Goal: Information Seeking & Learning: Learn about a topic

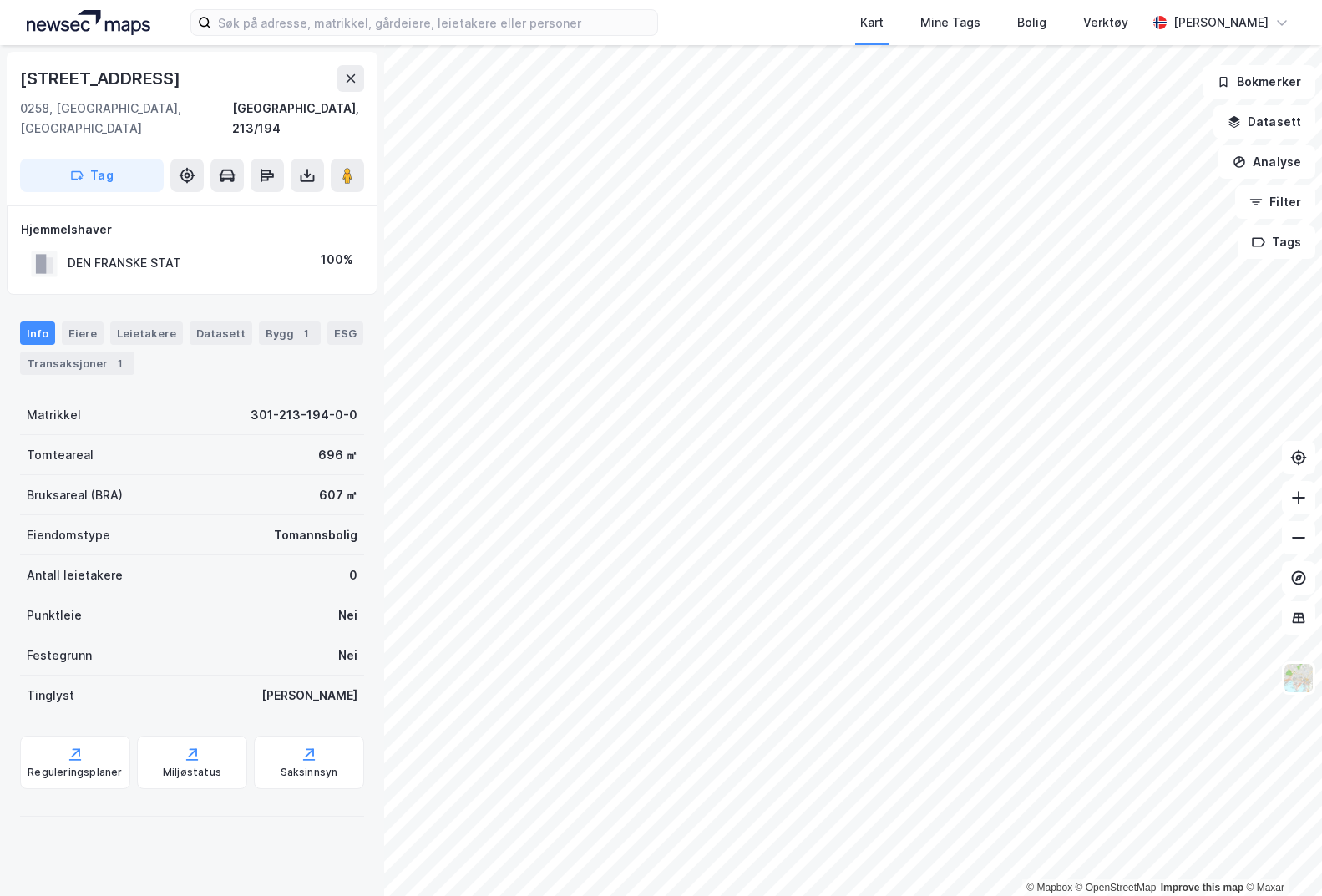
click at [385, 39] on div "Kart Mine Tags Bolig Verktøy [PERSON_NAME]" at bounding box center [661, 22] width 1322 height 45
click at [387, 28] on input at bounding box center [434, 22] width 446 height 25
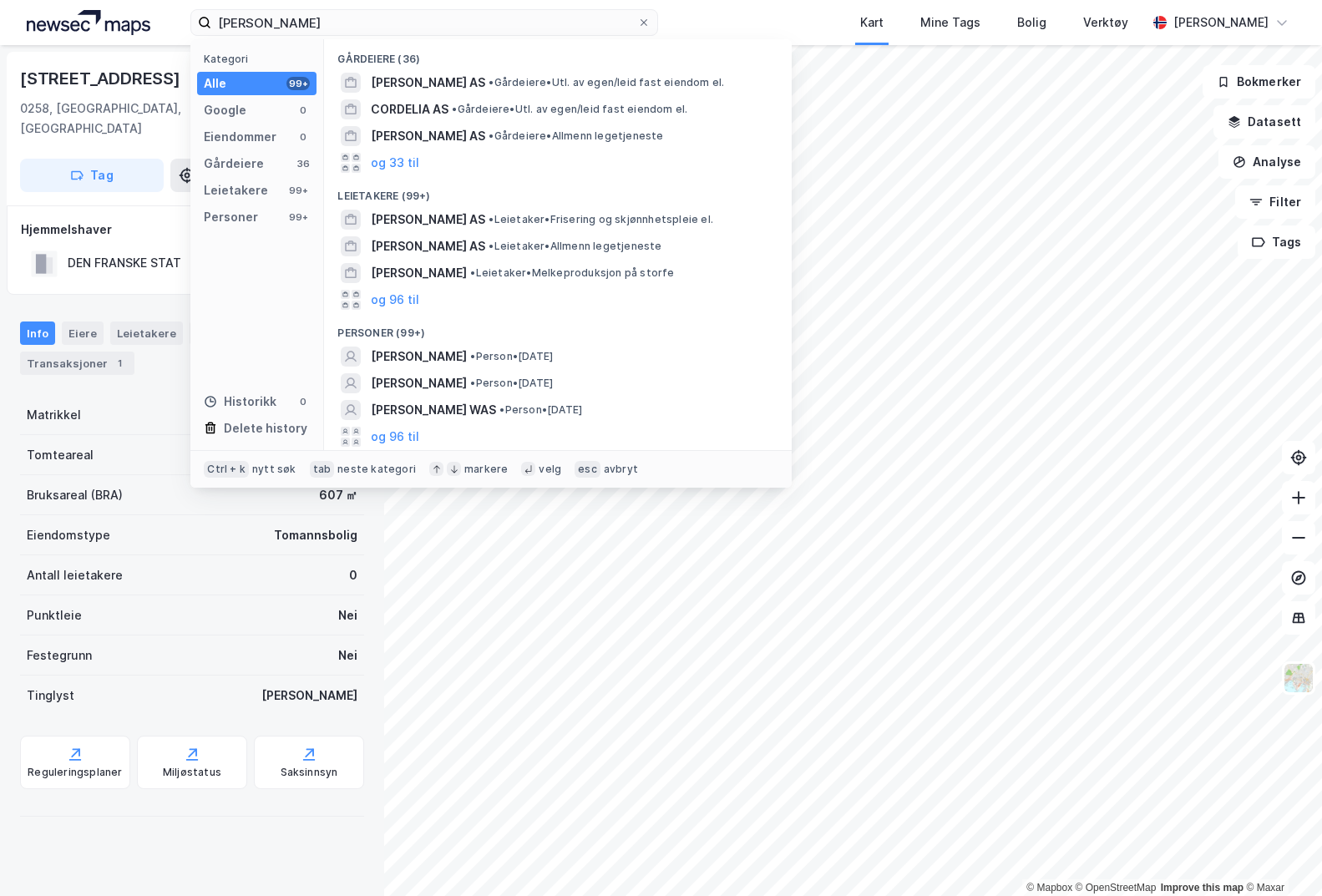
click at [450, 357] on span "[PERSON_NAME]" at bounding box center [419, 357] width 96 height 20
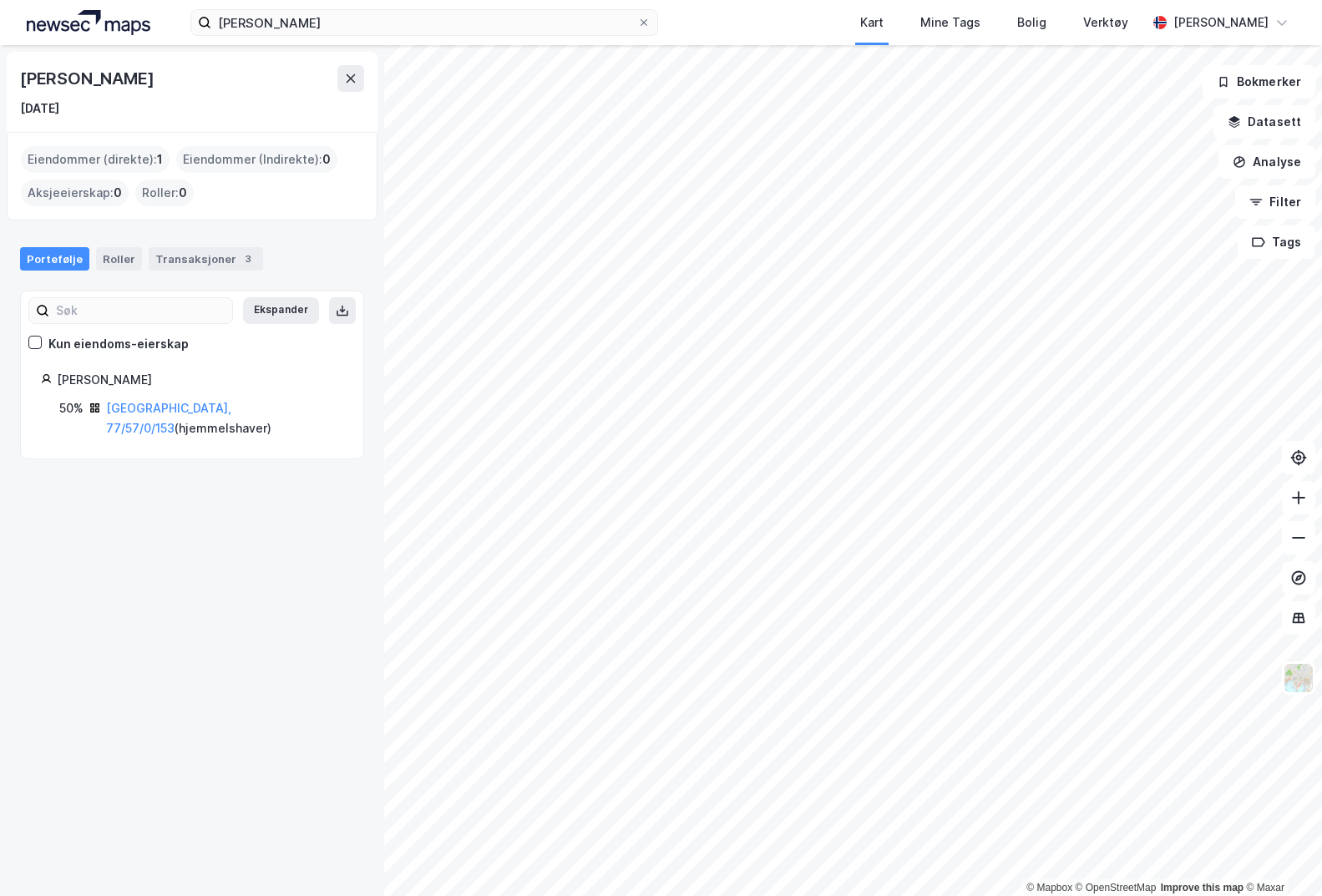
drag, startPoint x: 251, startPoint y: 264, endPoint x: 242, endPoint y: 265, distance: 9.1
click at [247, 265] on div "Portefølje Roller Transaksjoner 3" at bounding box center [191, 258] width 344 height 23
click at [239, 262] on div "3" at bounding box center [247, 258] width 17 height 17
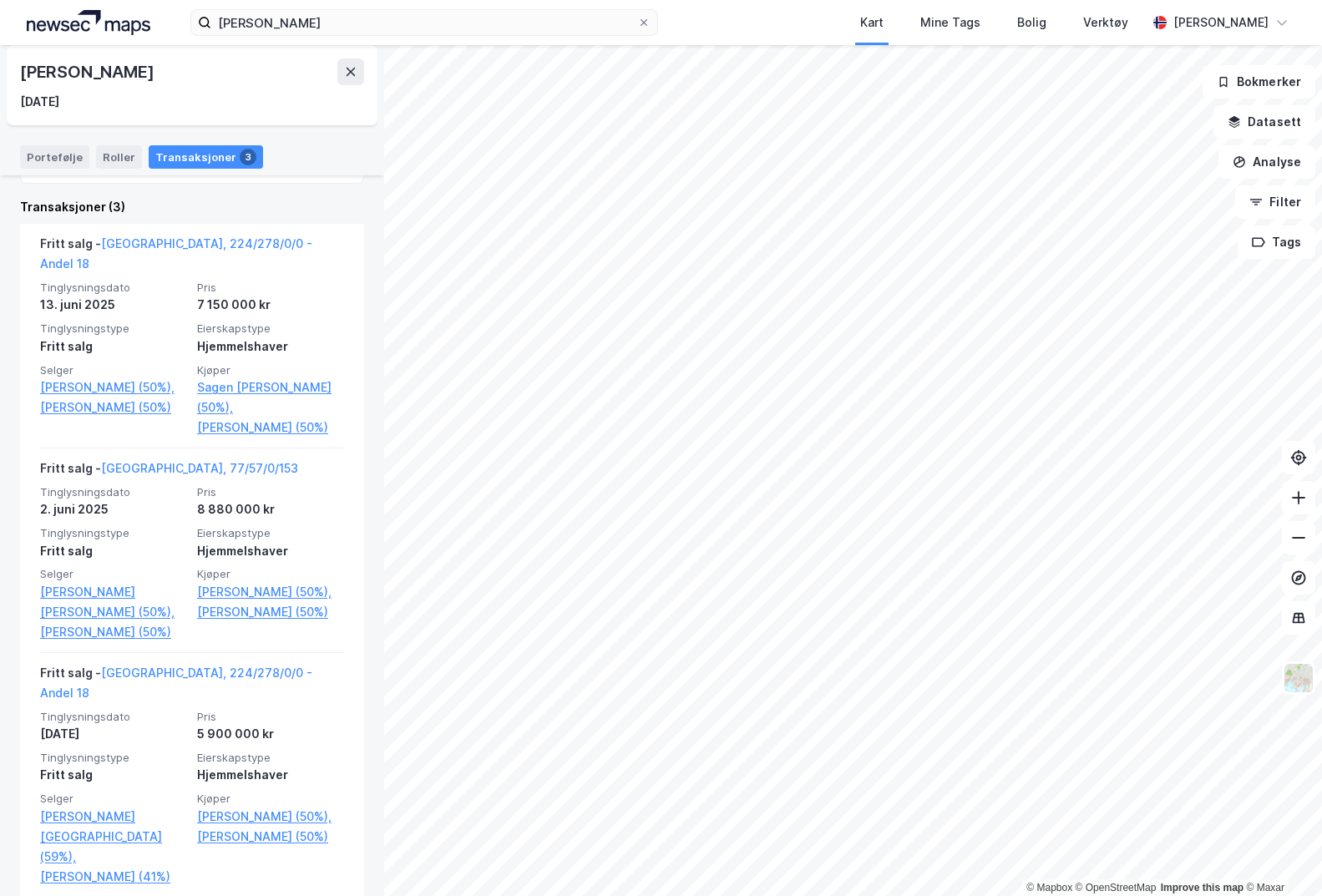
scroll to position [333, 0]
click at [180, 469] on link "[GEOGRAPHIC_DATA], 77/57/0/153" at bounding box center [199, 467] width 197 height 14
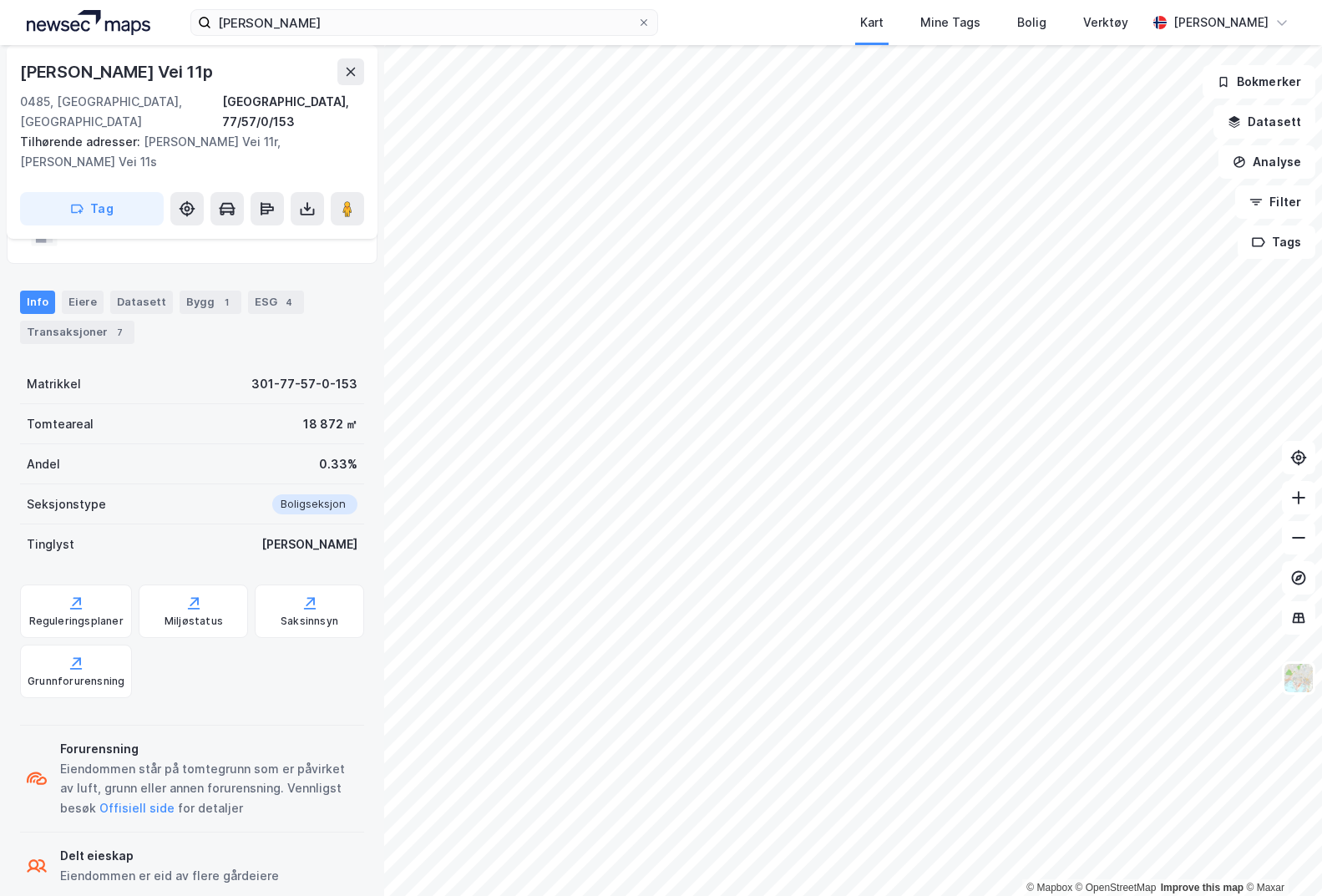
scroll to position [250, 0]
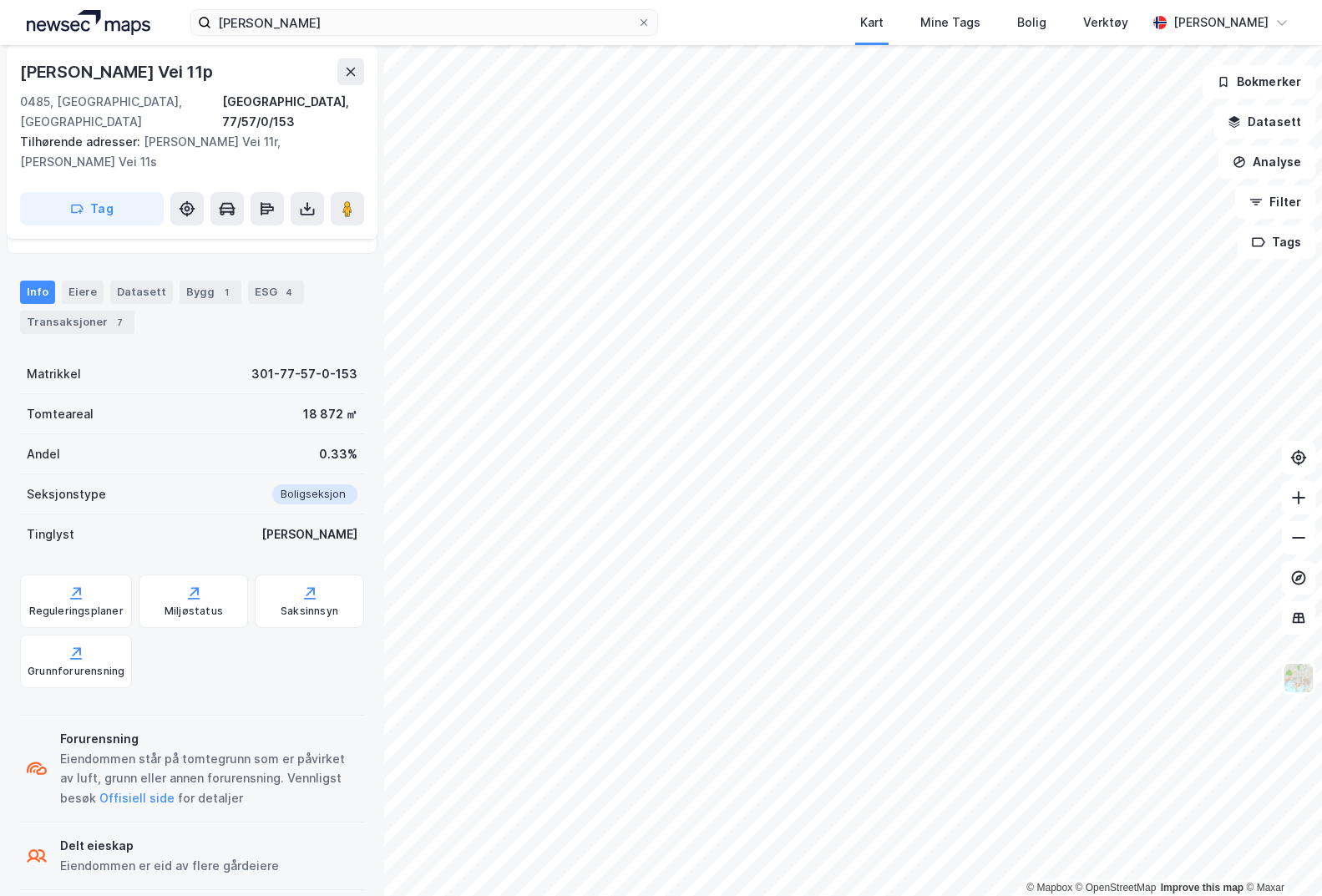
click at [62, 311] on div "Transaksjoner 7" at bounding box center [77, 322] width 115 height 23
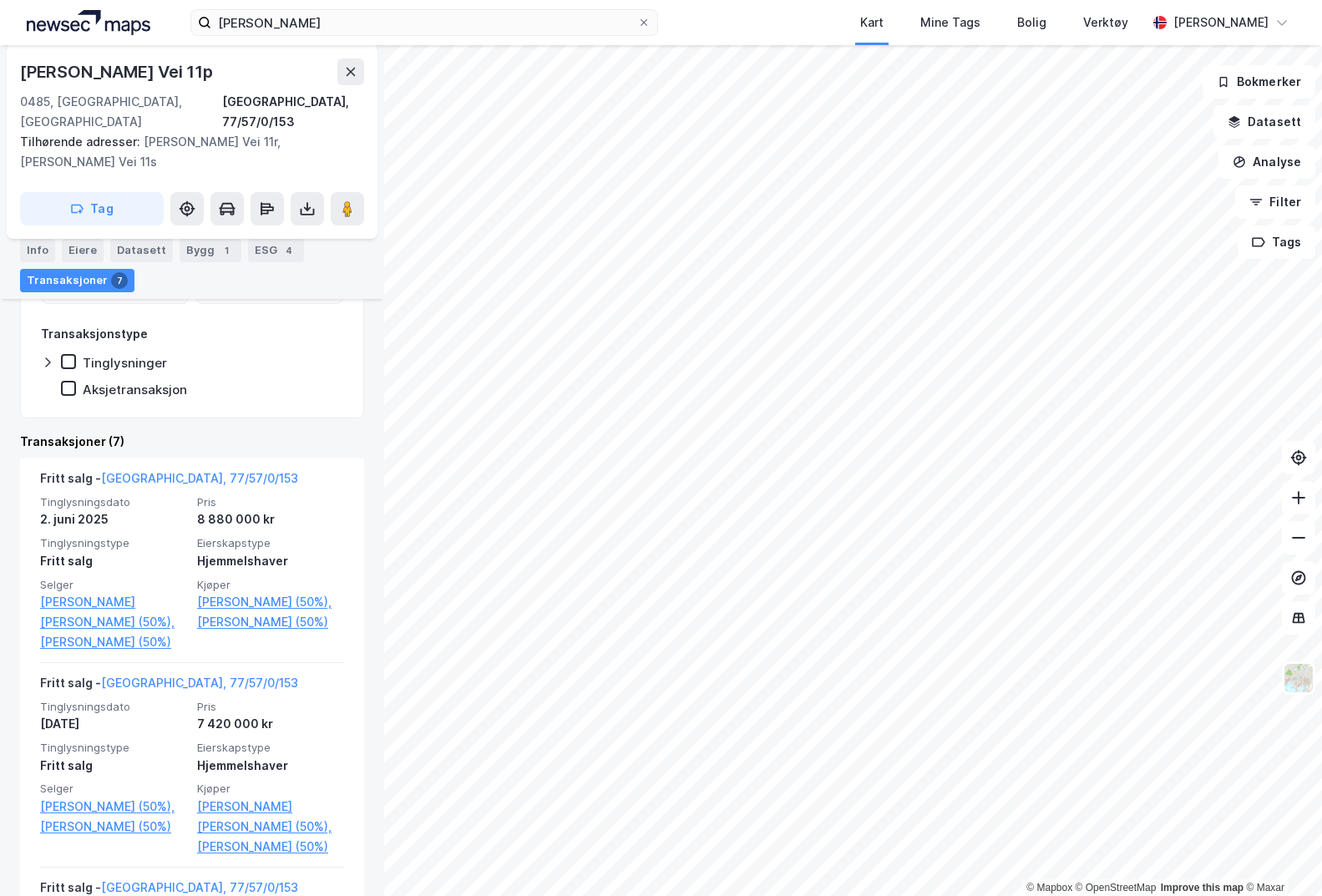
scroll to position [418, 0]
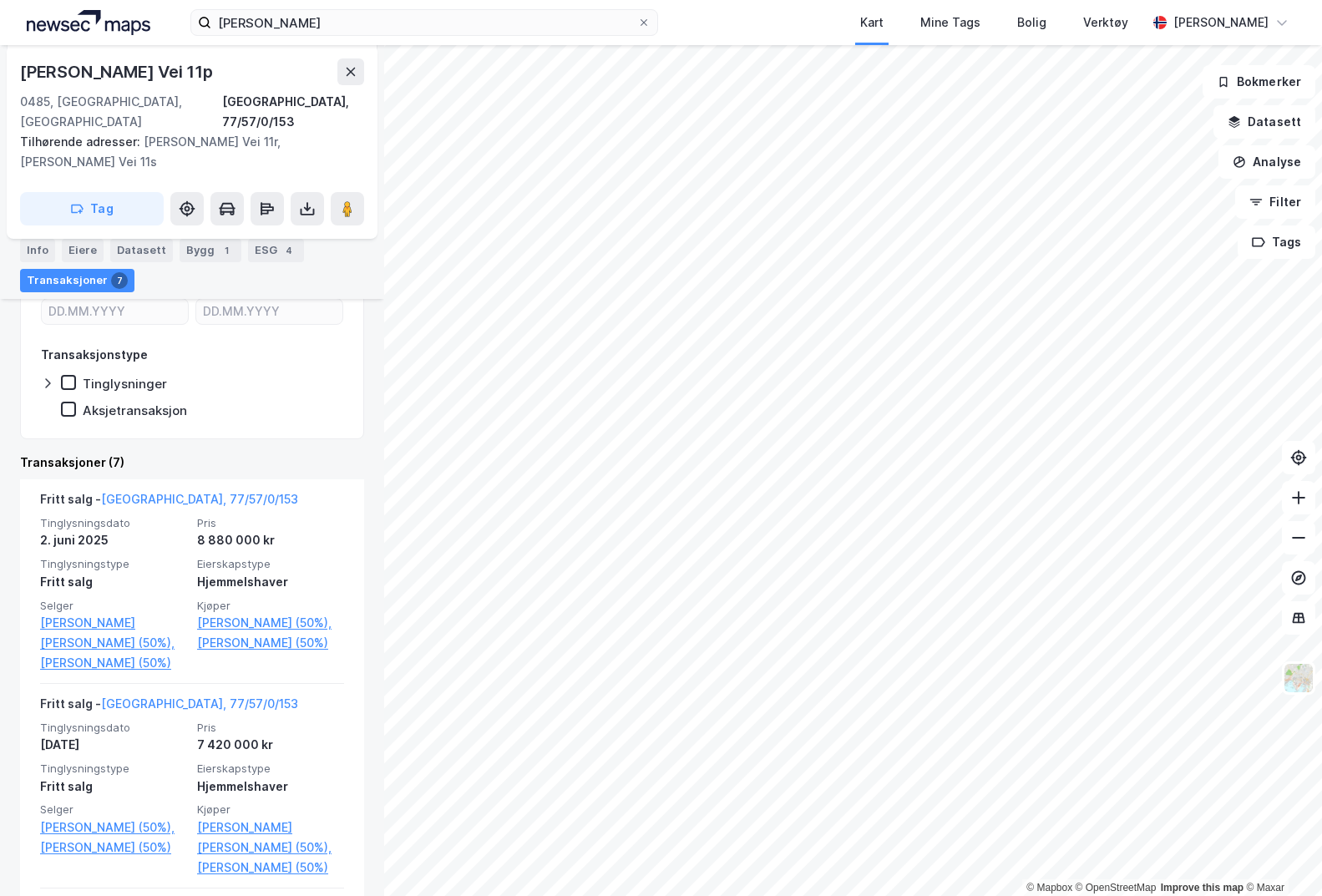
click at [124, 613] on link "[PERSON_NAME] [PERSON_NAME] (50%)," at bounding box center [113, 633] width 147 height 40
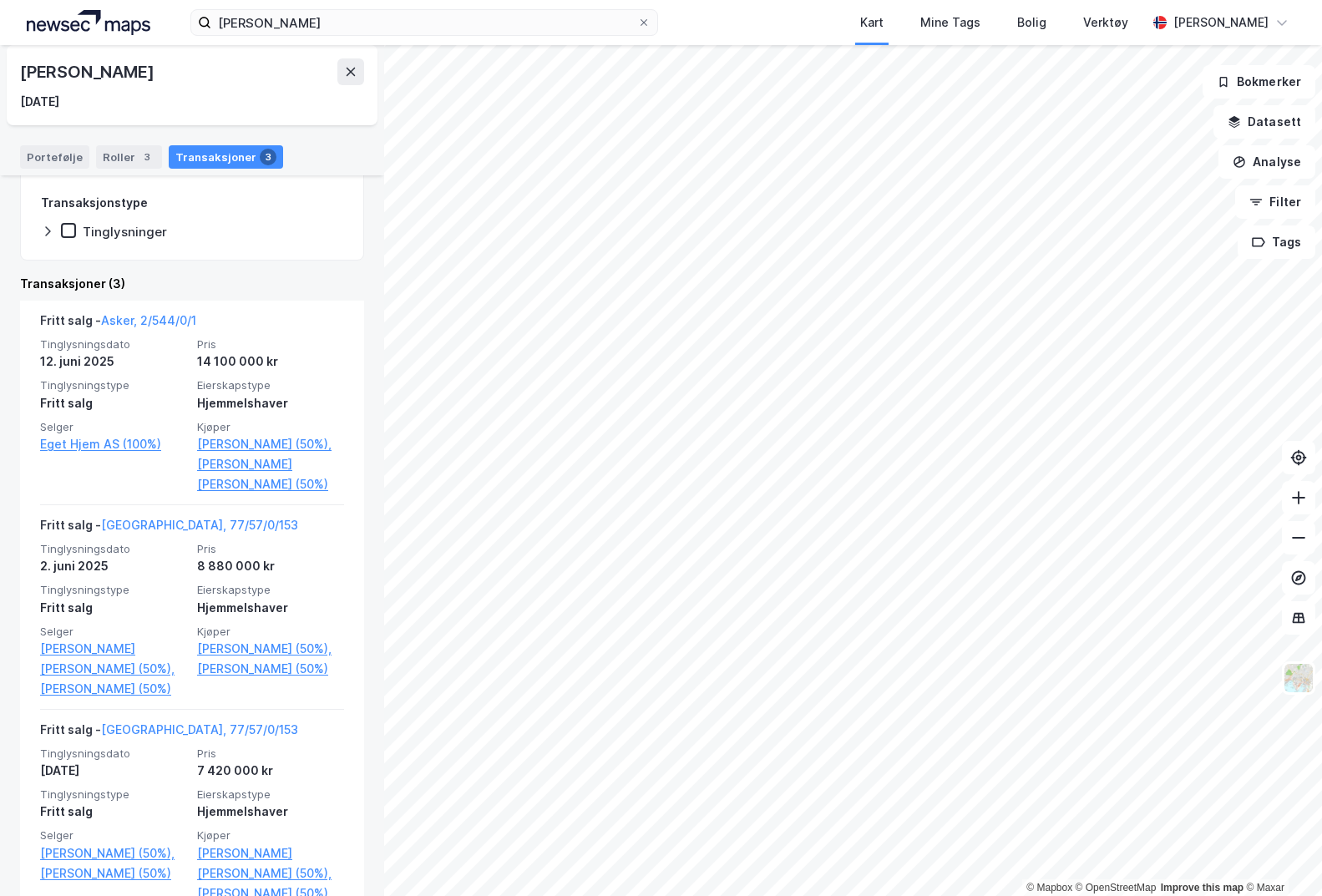
scroll to position [334, 0]
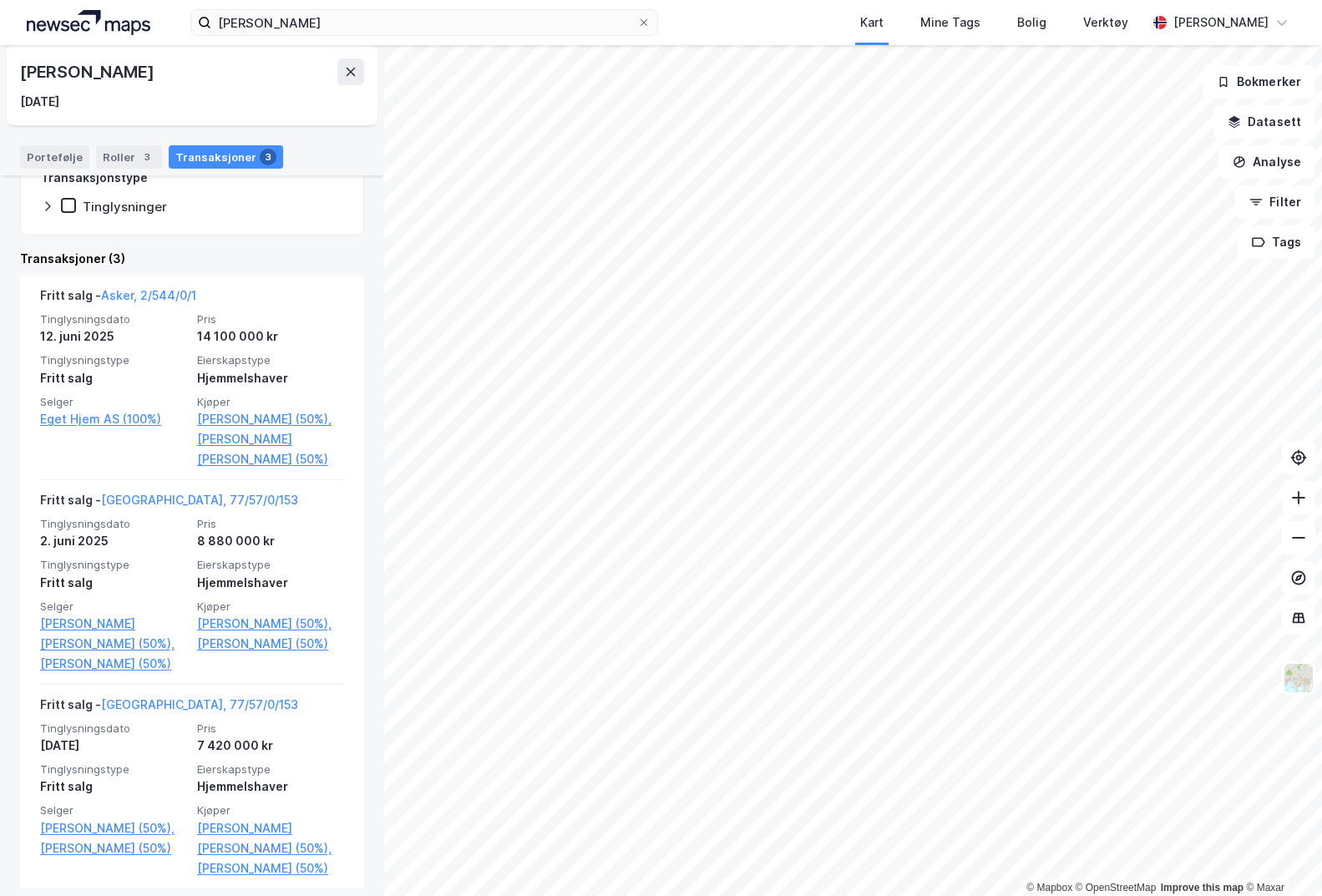
click at [207, 623] on link "[PERSON_NAME] (50%)," at bounding box center [270, 624] width 147 height 20
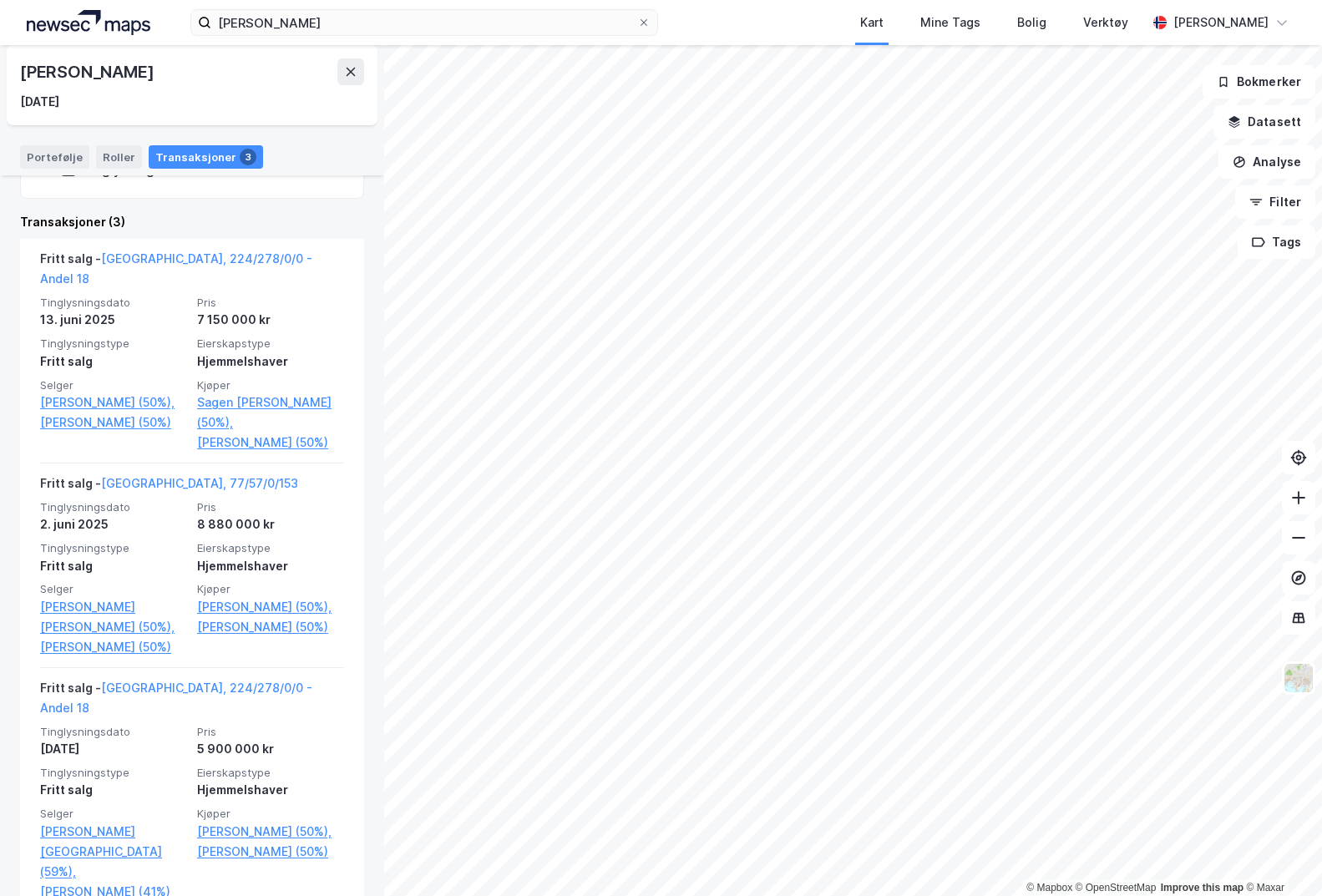
scroll to position [333, 0]
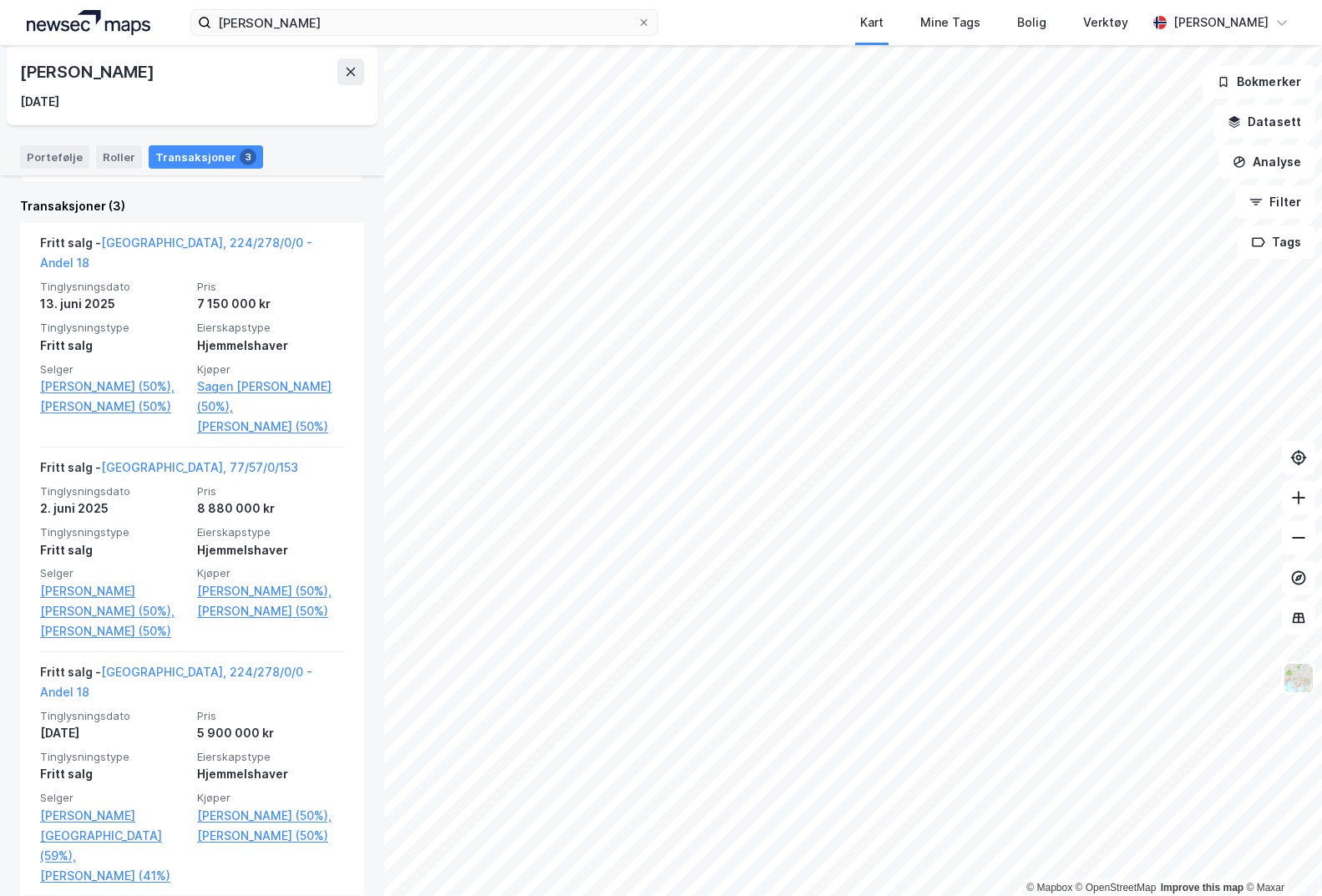
click at [228, 237] on link "[GEOGRAPHIC_DATA], 224/278/0/0 - Andel 18" at bounding box center [175, 252] width 272 height 34
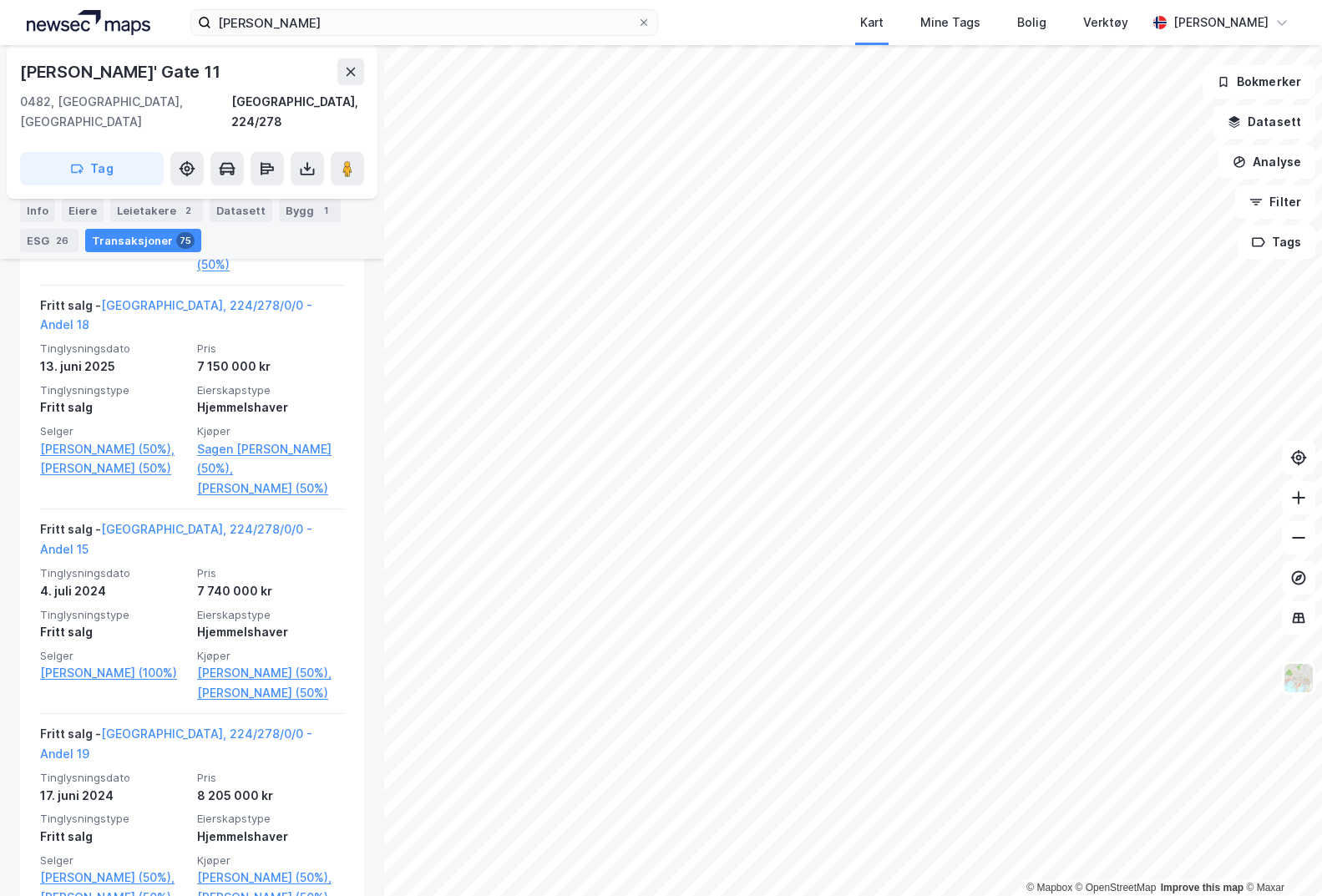
scroll to position [762, 0]
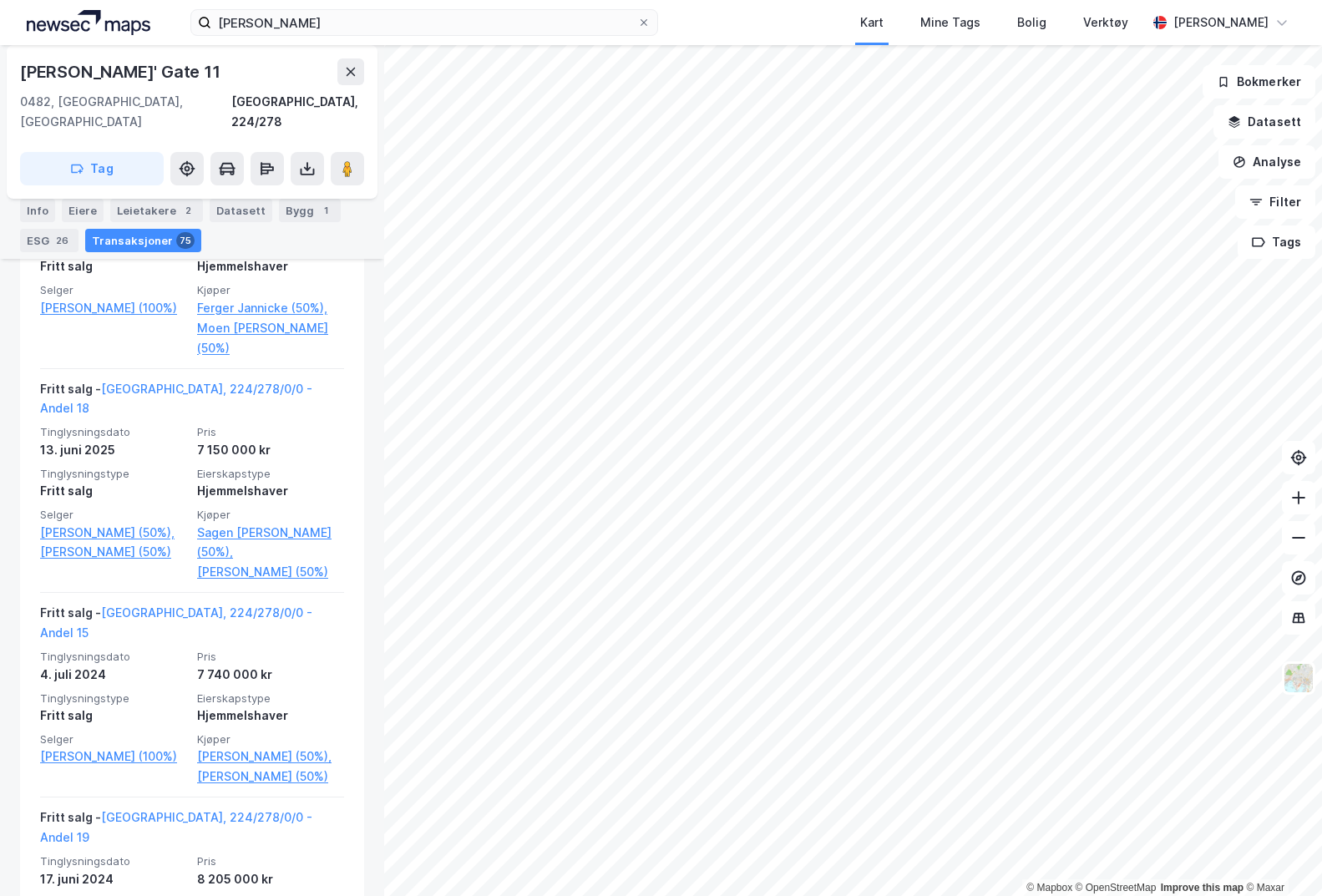
click at [126, 522] on link "[PERSON_NAME] (50%)," at bounding box center [113, 532] width 147 height 20
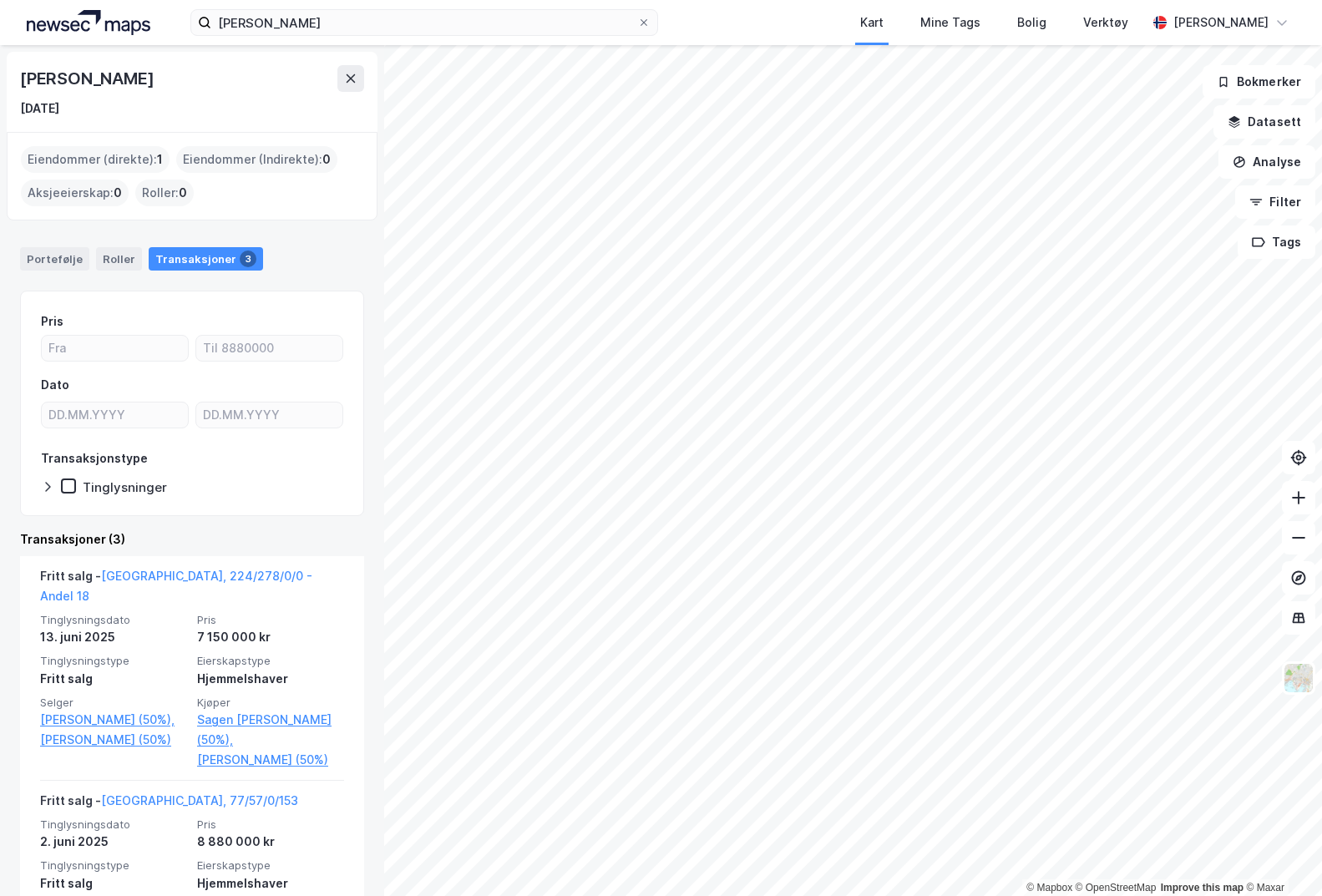
scroll to position [84, 0]
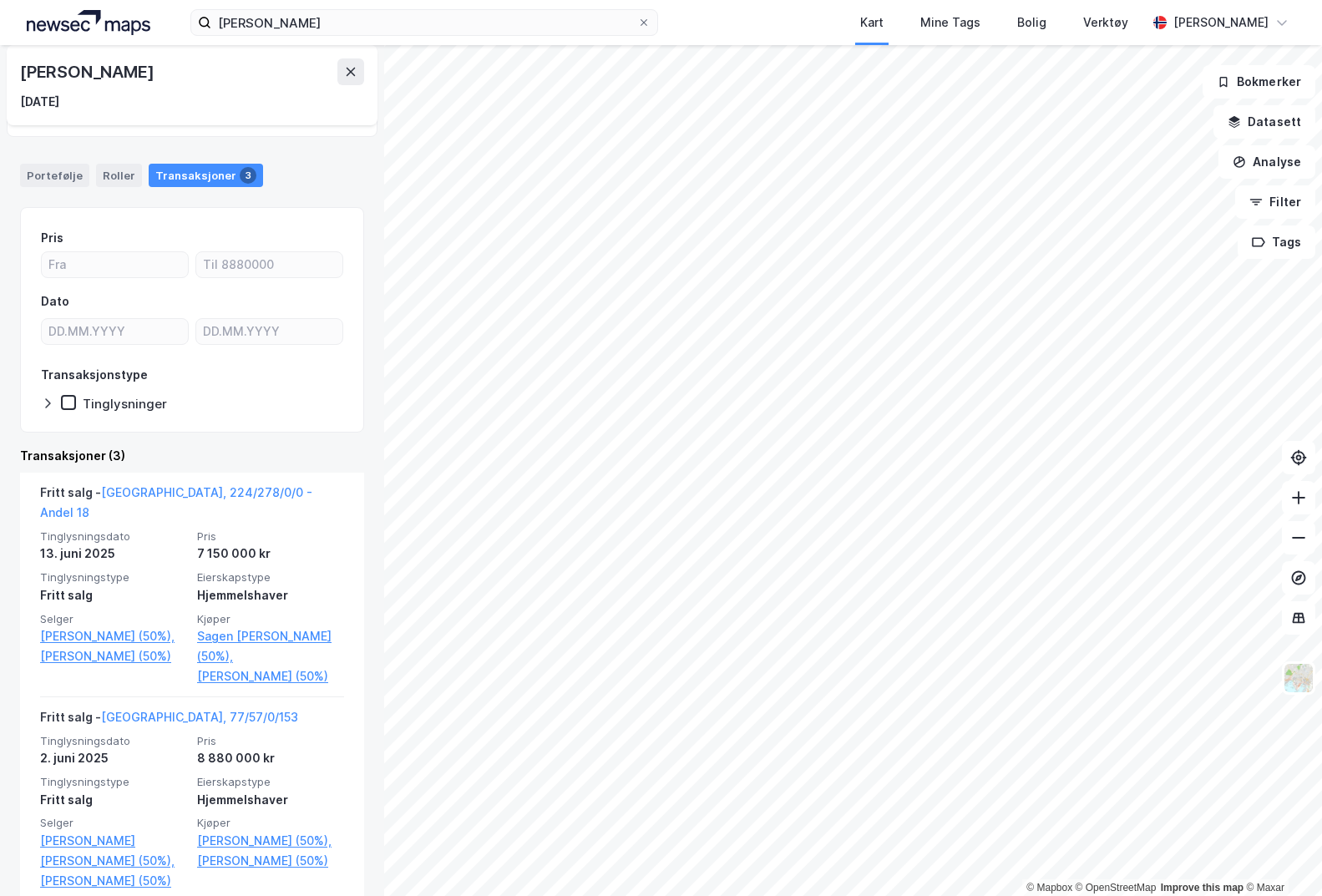
click at [170, 726] on div "Fritt salg - [GEOGRAPHIC_DATA], 77/57/0/153" at bounding box center [168, 720] width 258 height 27
click at [172, 718] on link "[GEOGRAPHIC_DATA], 77/57/0/153" at bounding box center [199, 717] width 197 height 14
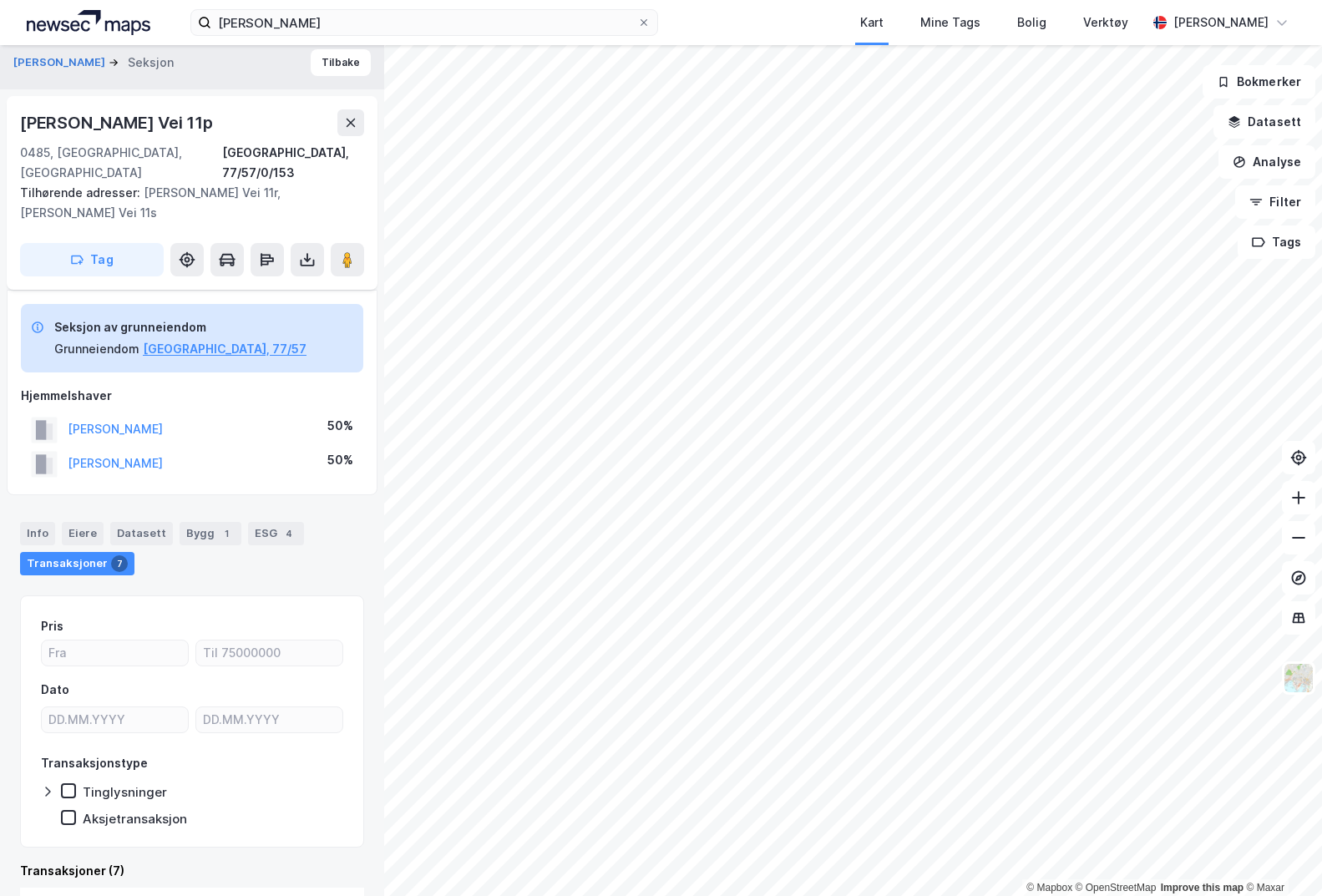
scroll to position [1, 0]
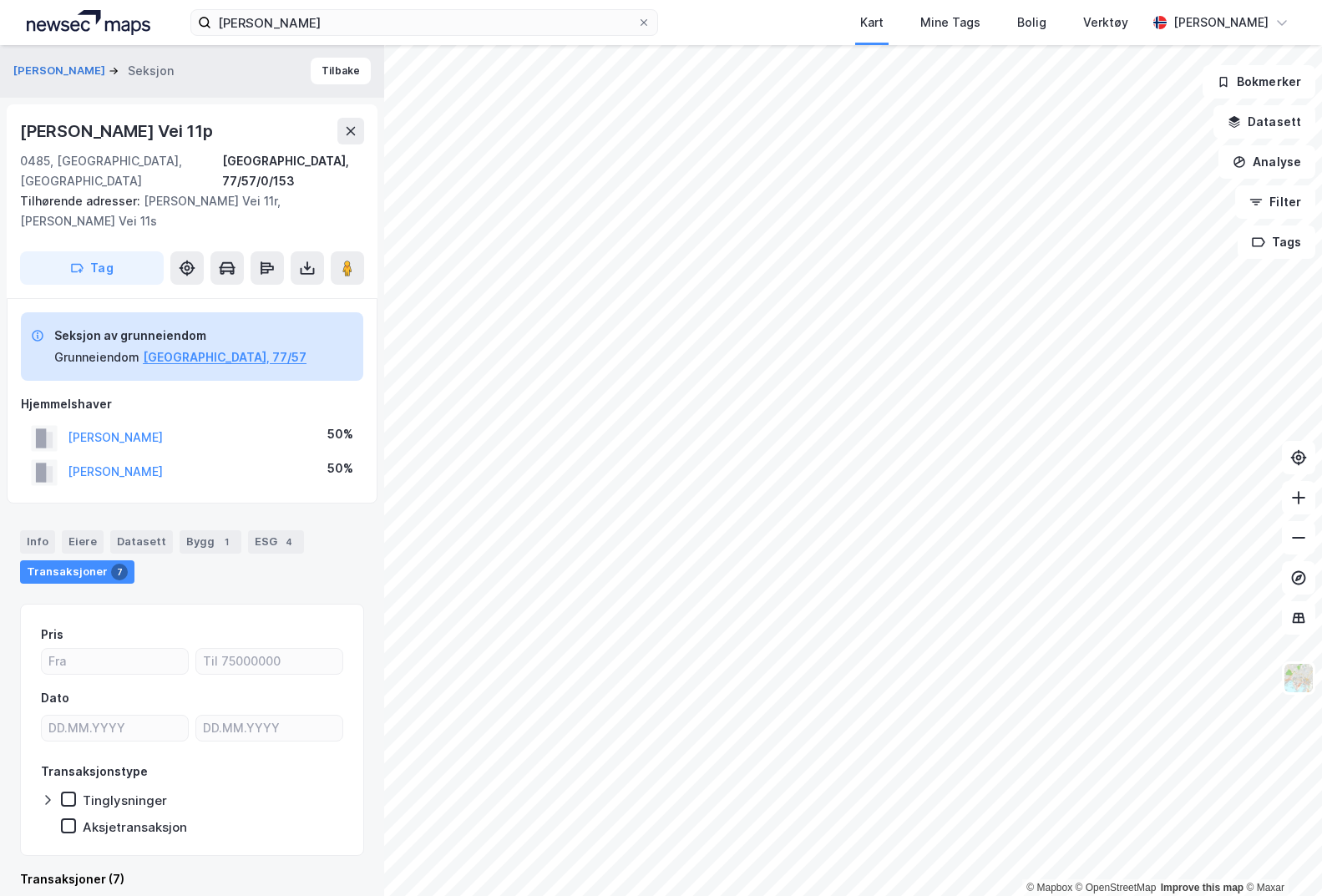
click at [184, 347] on button "[GEOGRAPHIC_DATA], 77/57" at bounding box center [224, 357] width 164 height 20
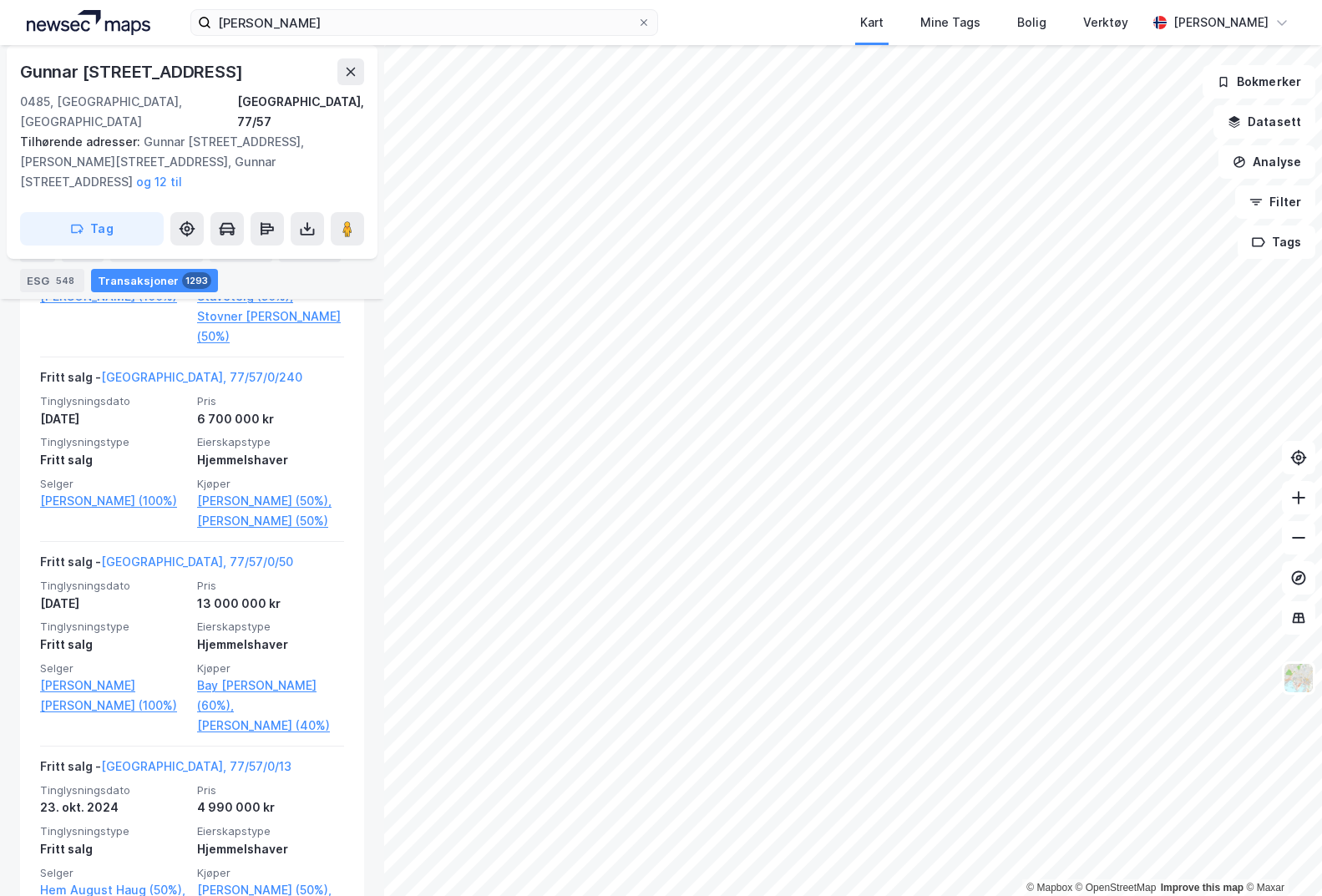
scroll to position [8321, 0]
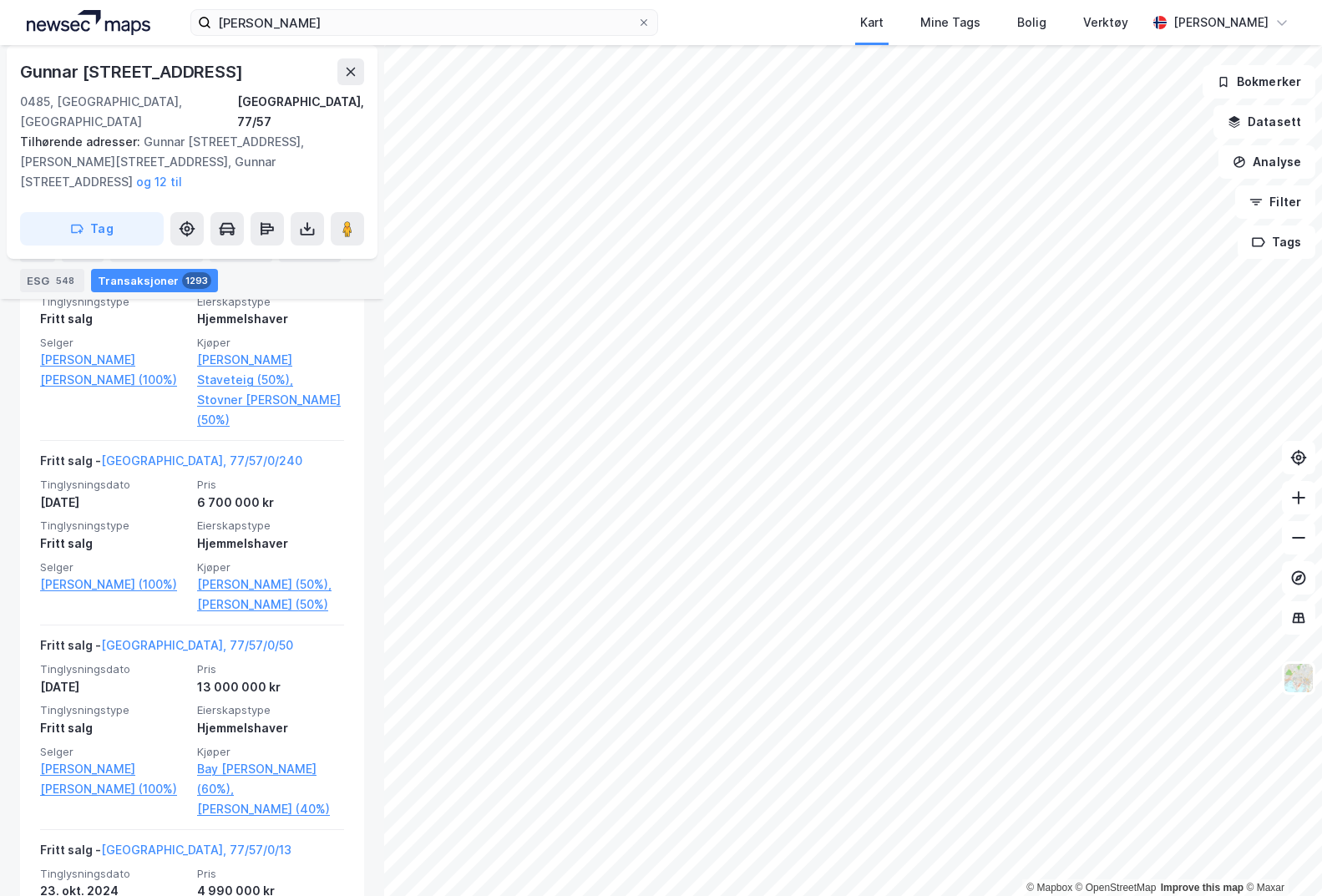
click at [79, 390] on link "[PERSON_NAME] [PERSON_NAME] (100%)" at bounding box center [113, 370] width 147 height 40
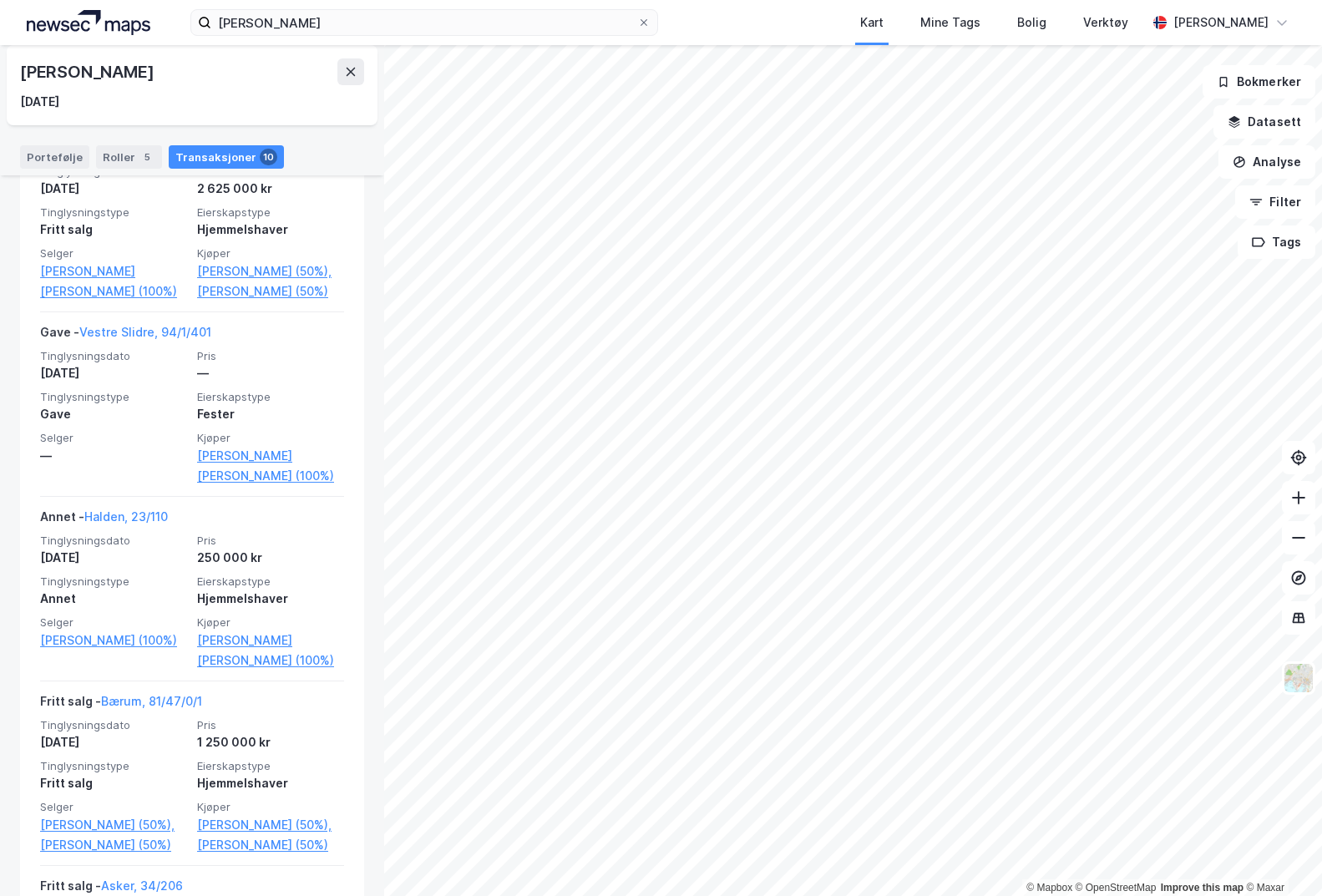
scroll to position [1419, 0]
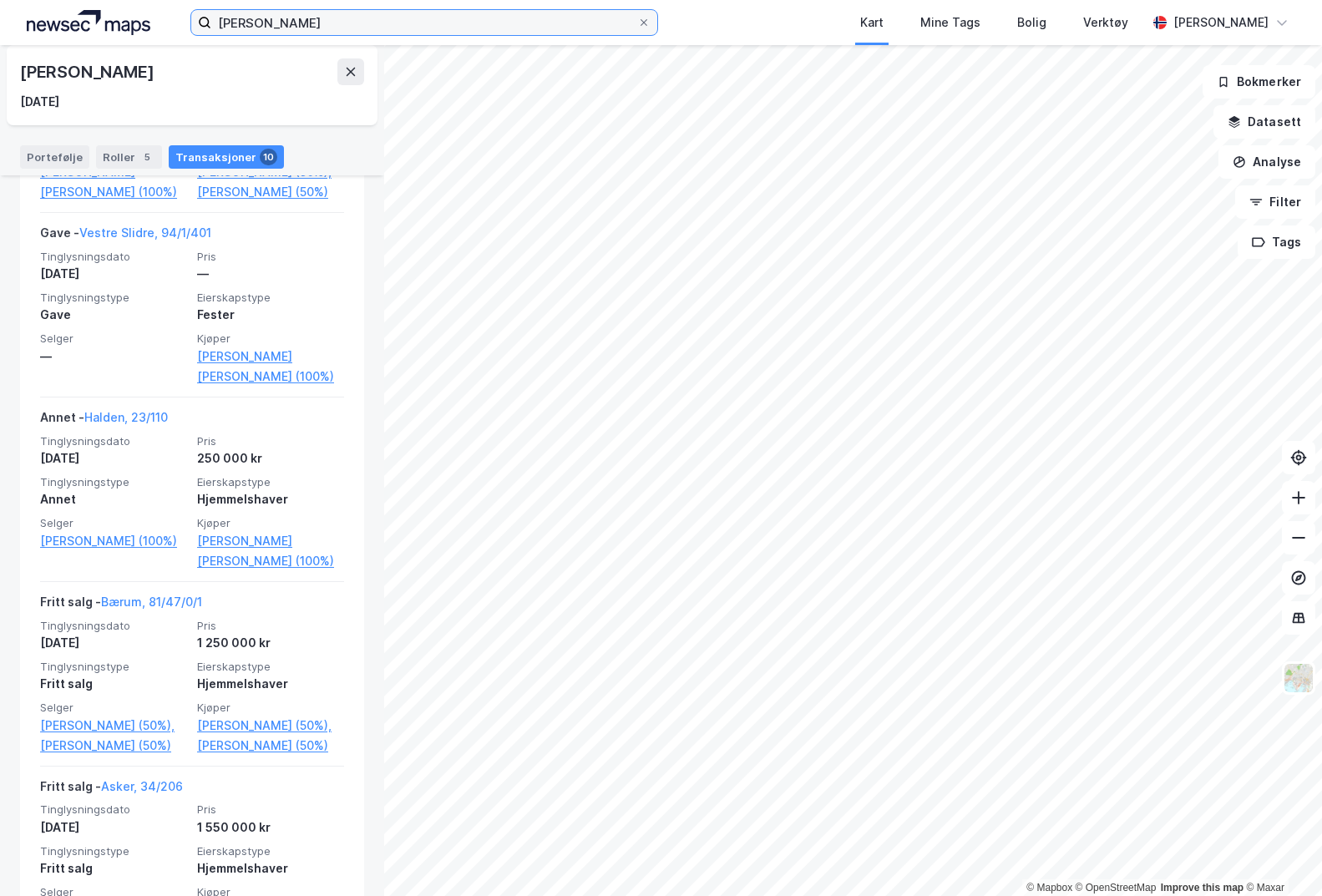
click at [346, 24] on input "[PERSON_NAME]" at bounding box center [424, 22] width 426 height 25
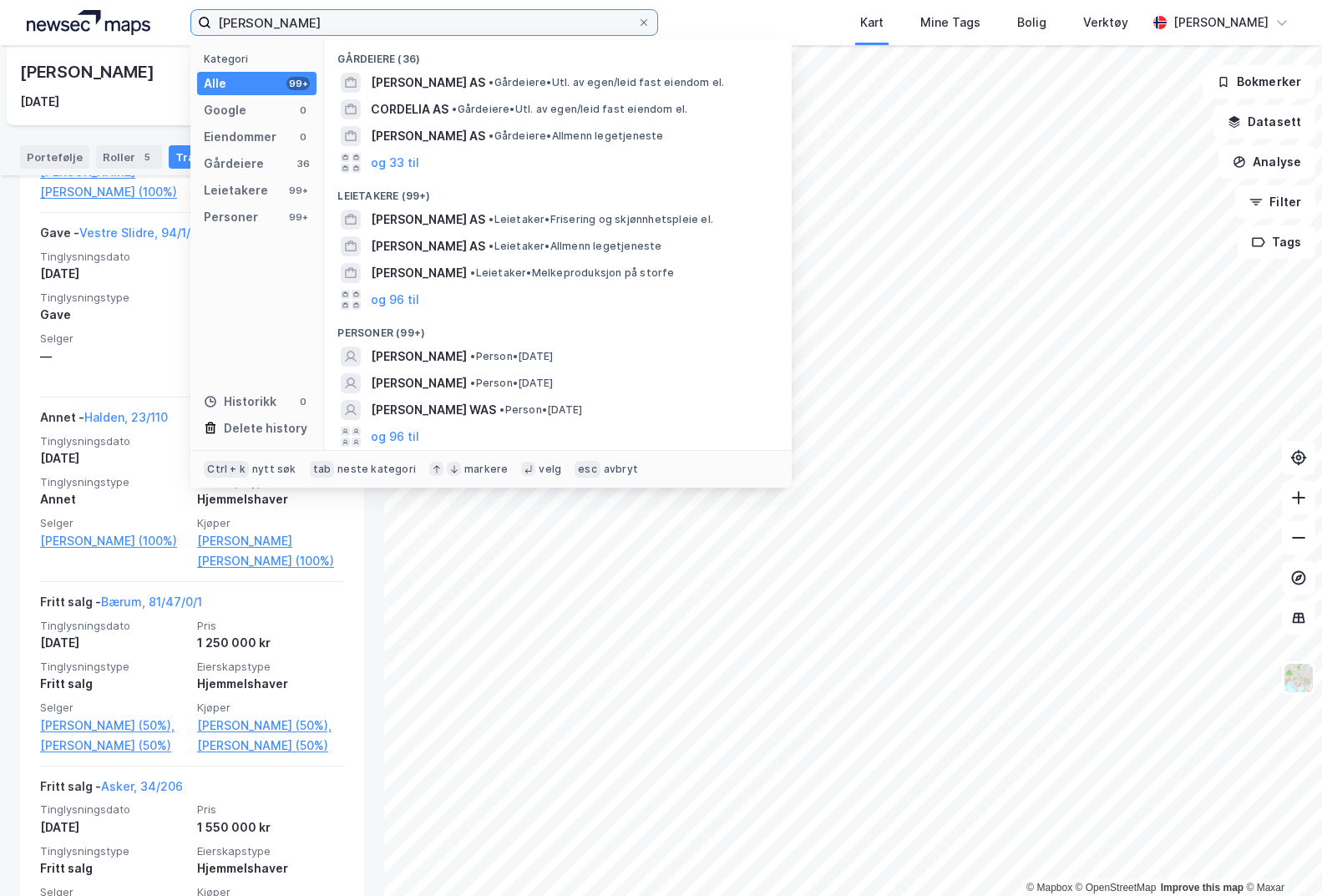
click at [346, 24] on input "[PERSON_NAME]" at bounding box center [424, 22] width 426 height 25
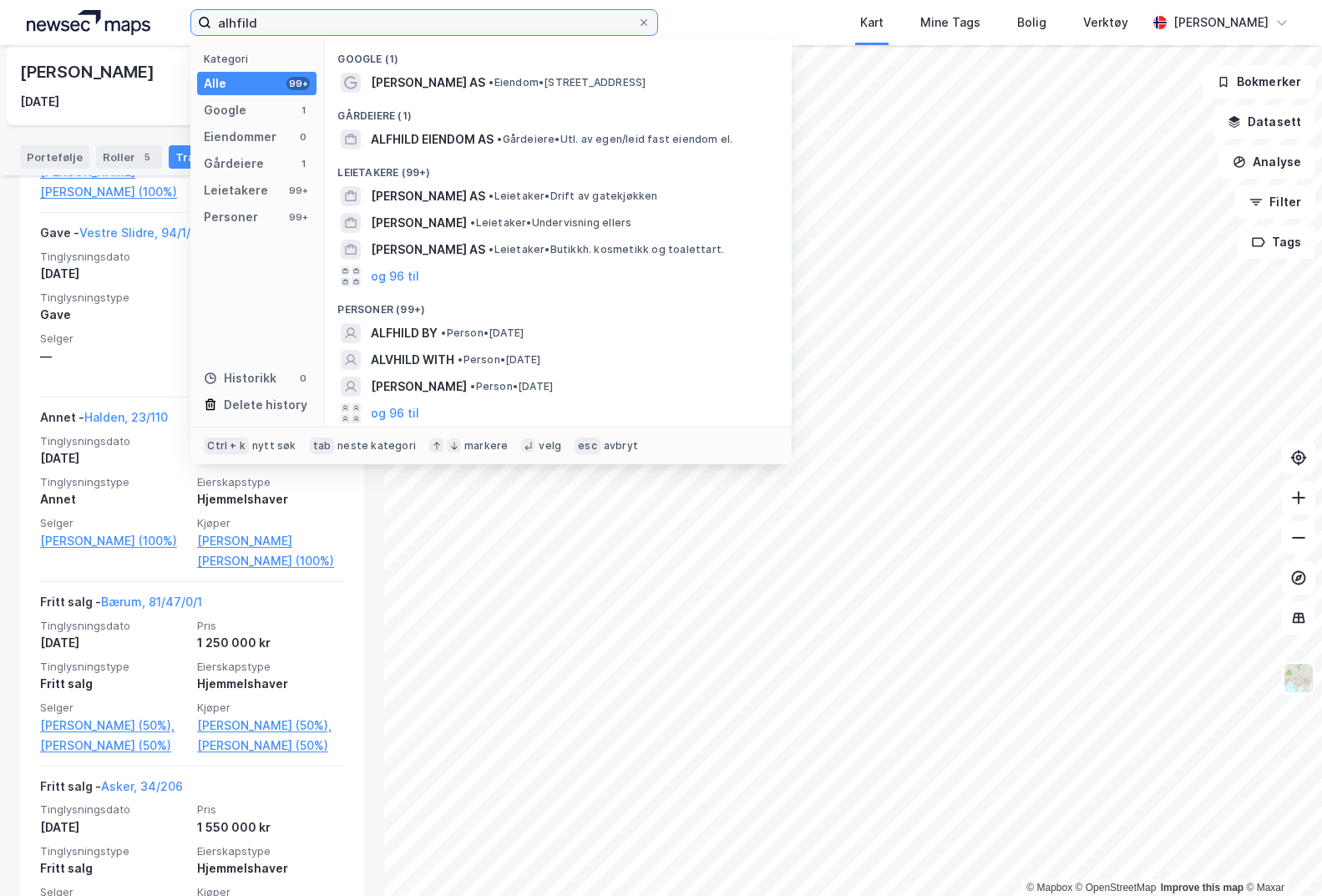
click at [449, 26] on input "alhfild" at bounding box center [424, 22] width 426 height 25
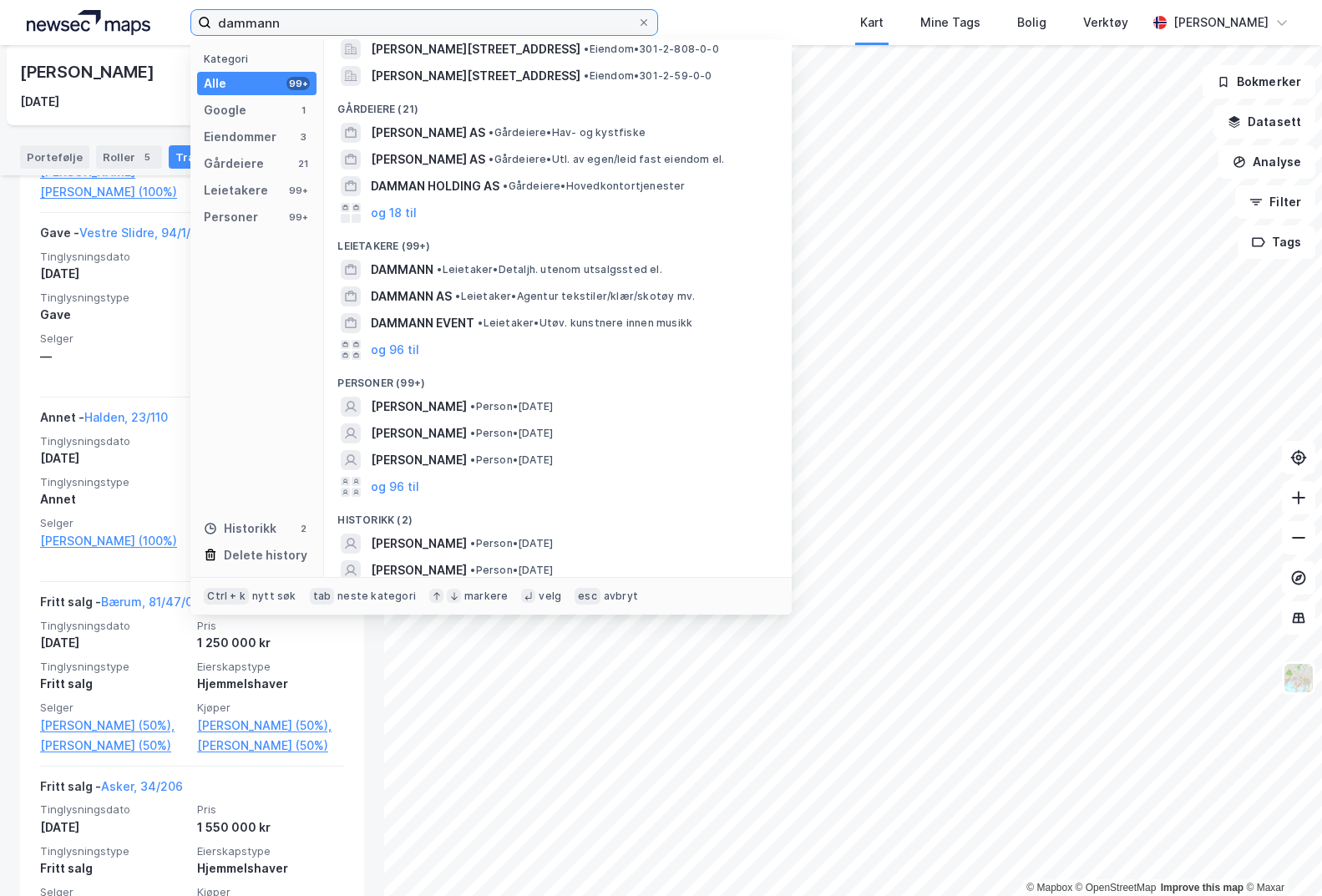
scroll to position [124, 0]
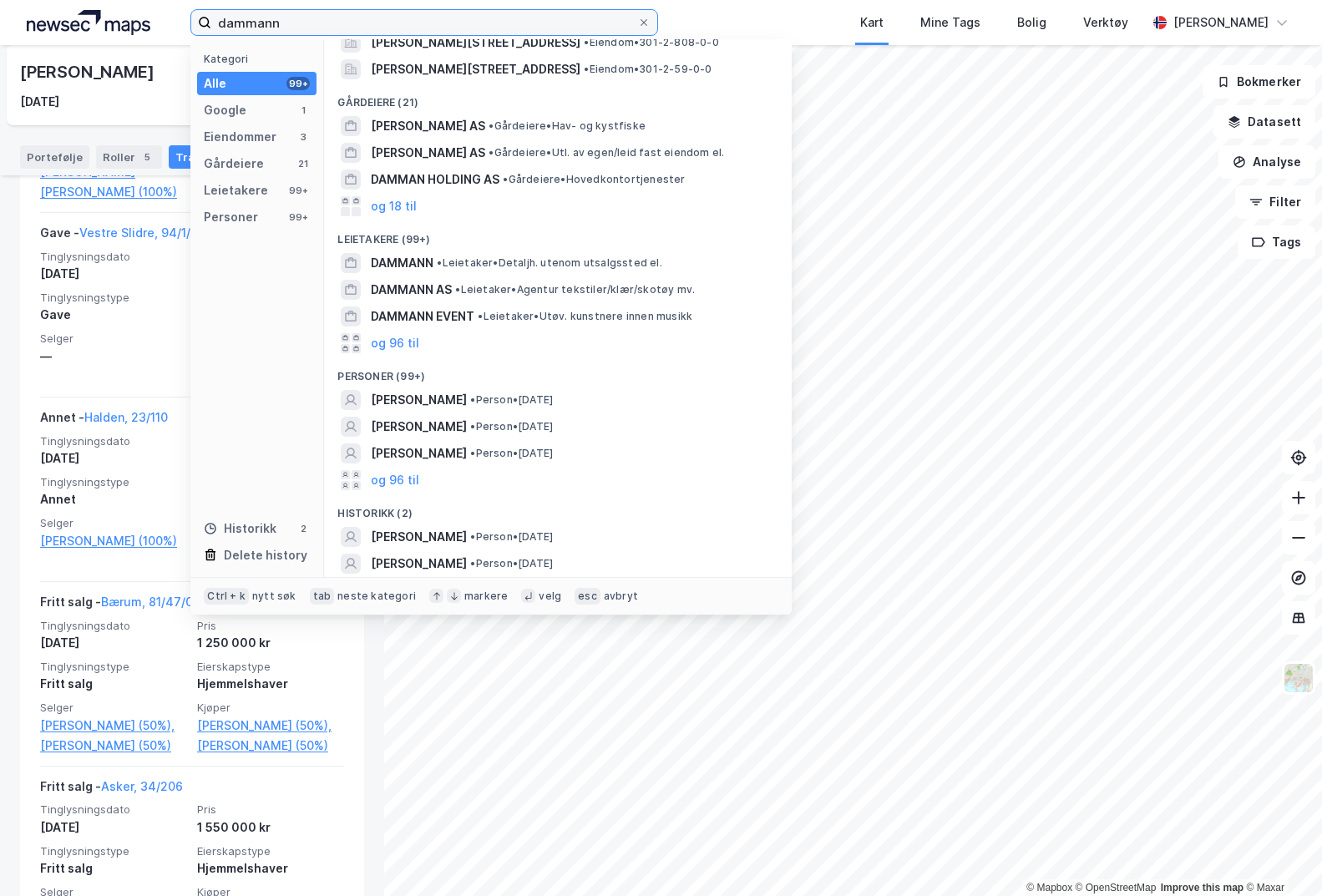
type input "dammann"
click at [558, 544] on div "[PERSON_NAME] • Person • [DATE]" at bounding box center [572, 537] width 404 height 20
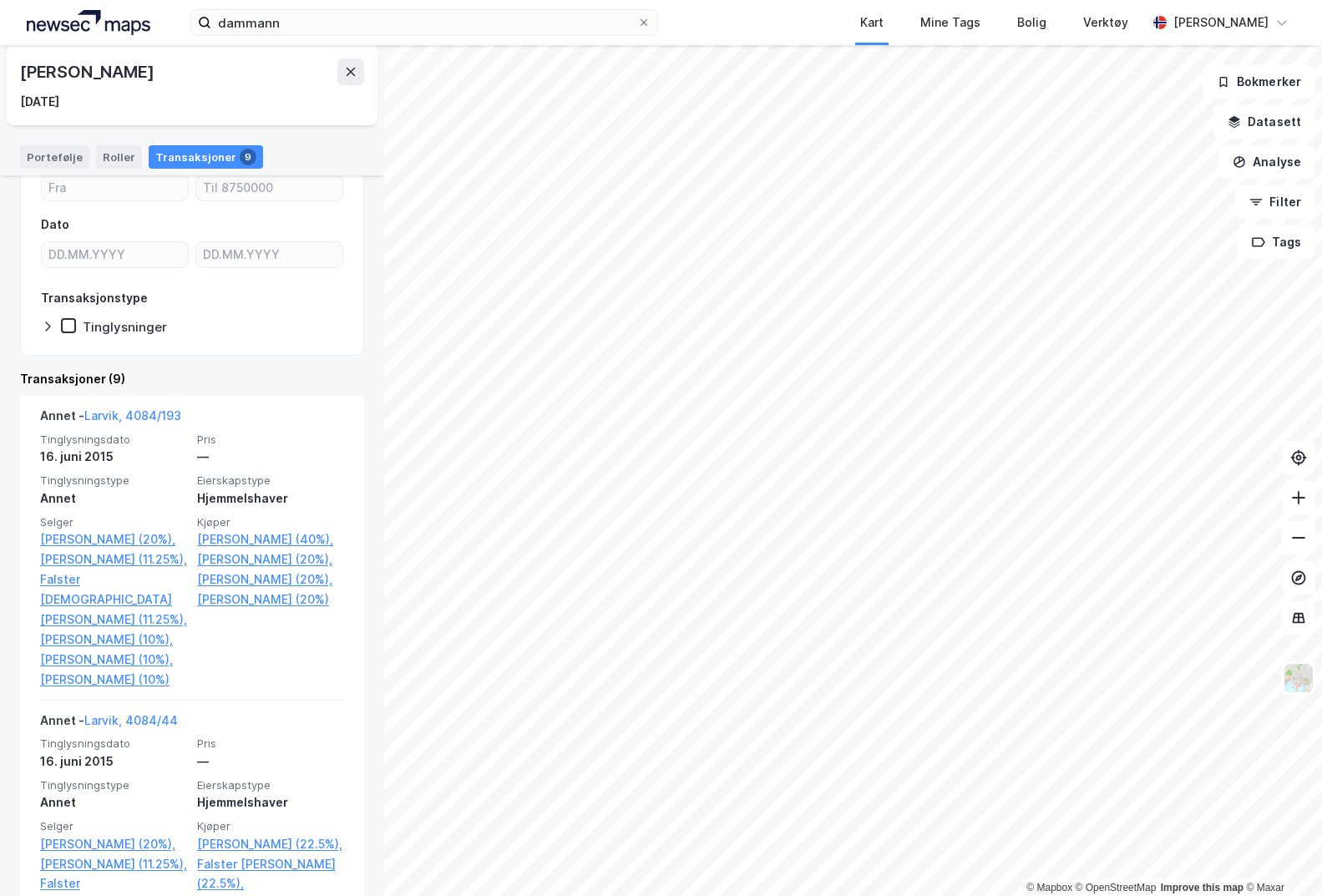
scroll to position [167, 0]
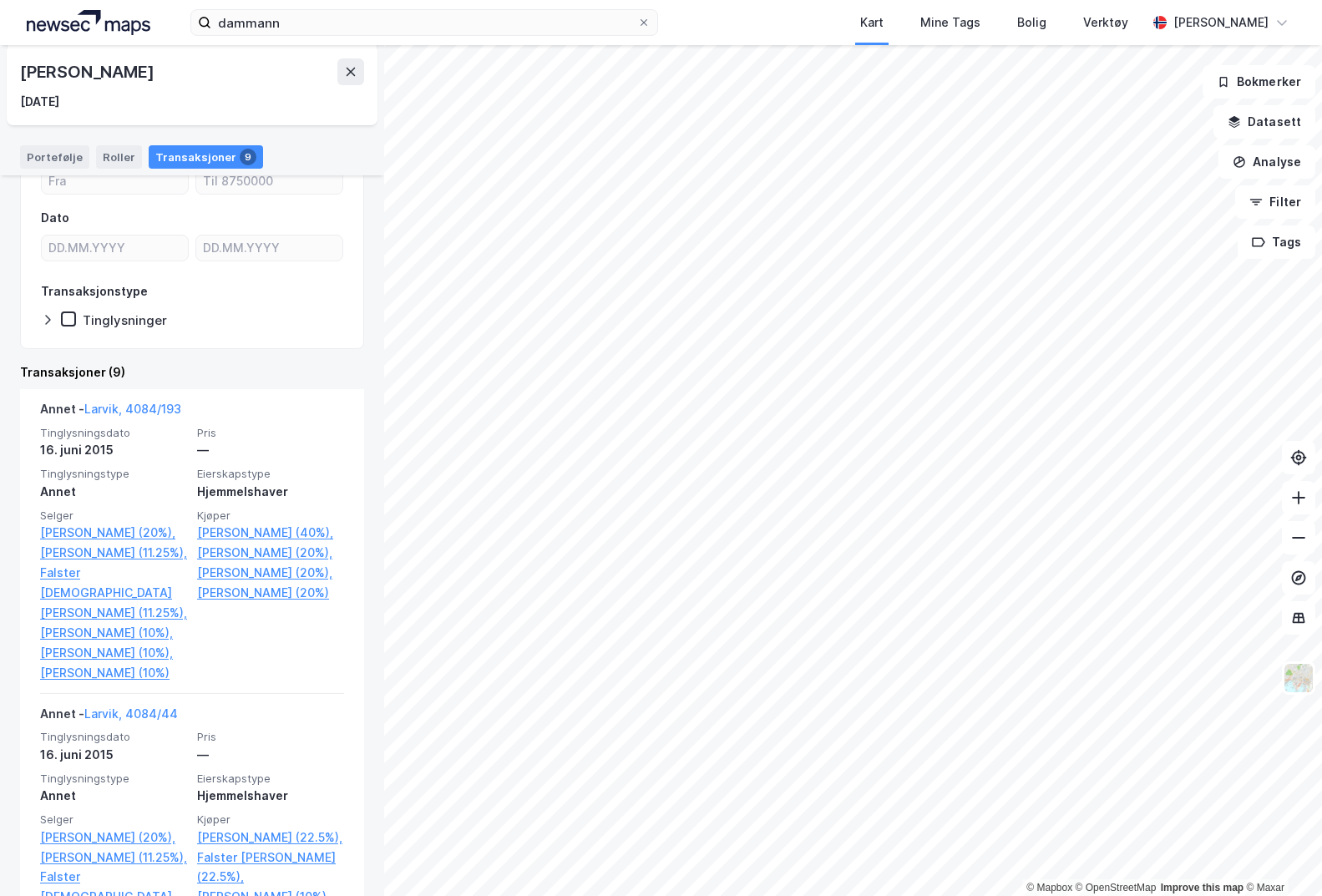
click at [161, 408] on link "Larvik, 4084/193" at bounding box center [133, 409] width 97 height 14
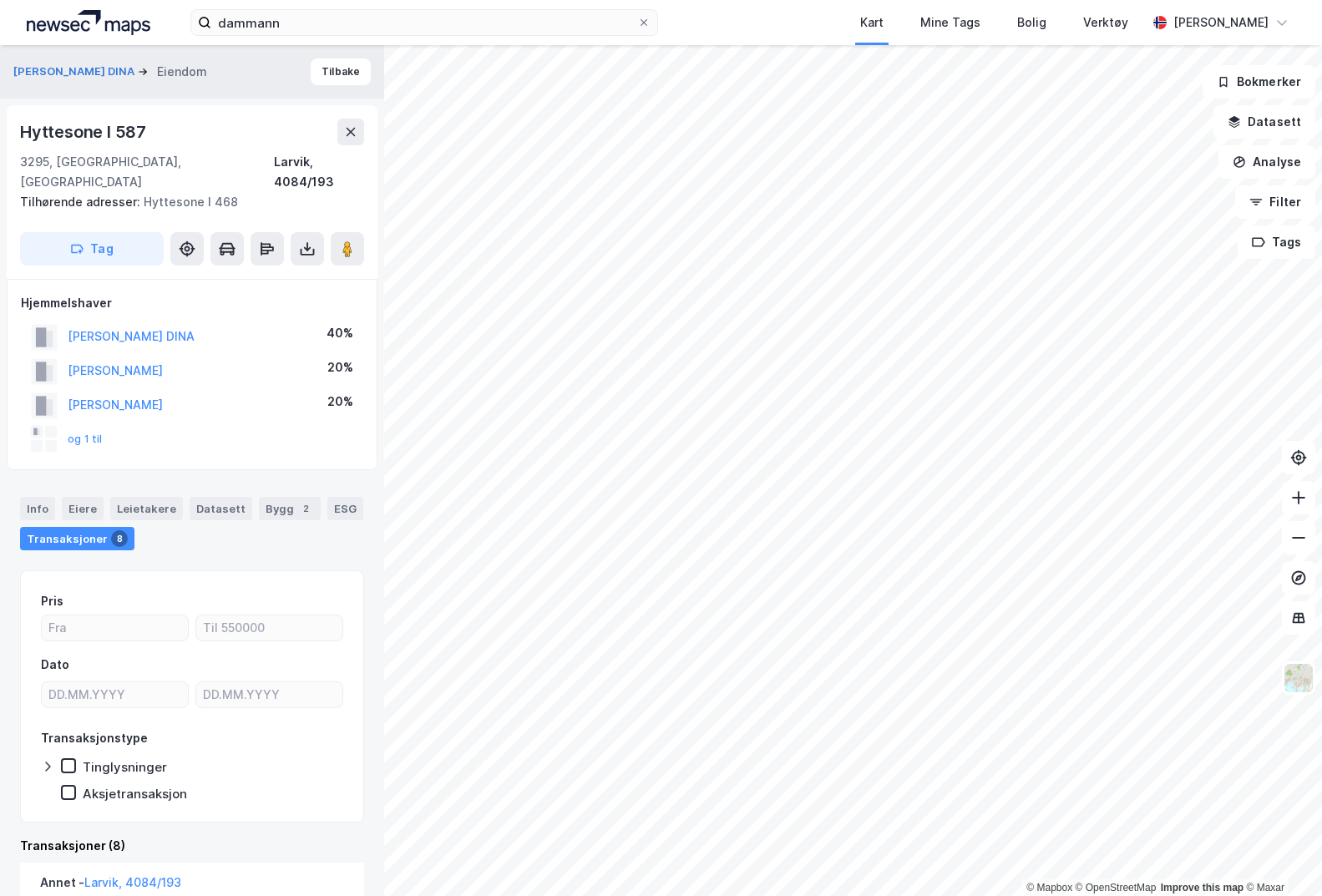
scroll to position [84, 0]
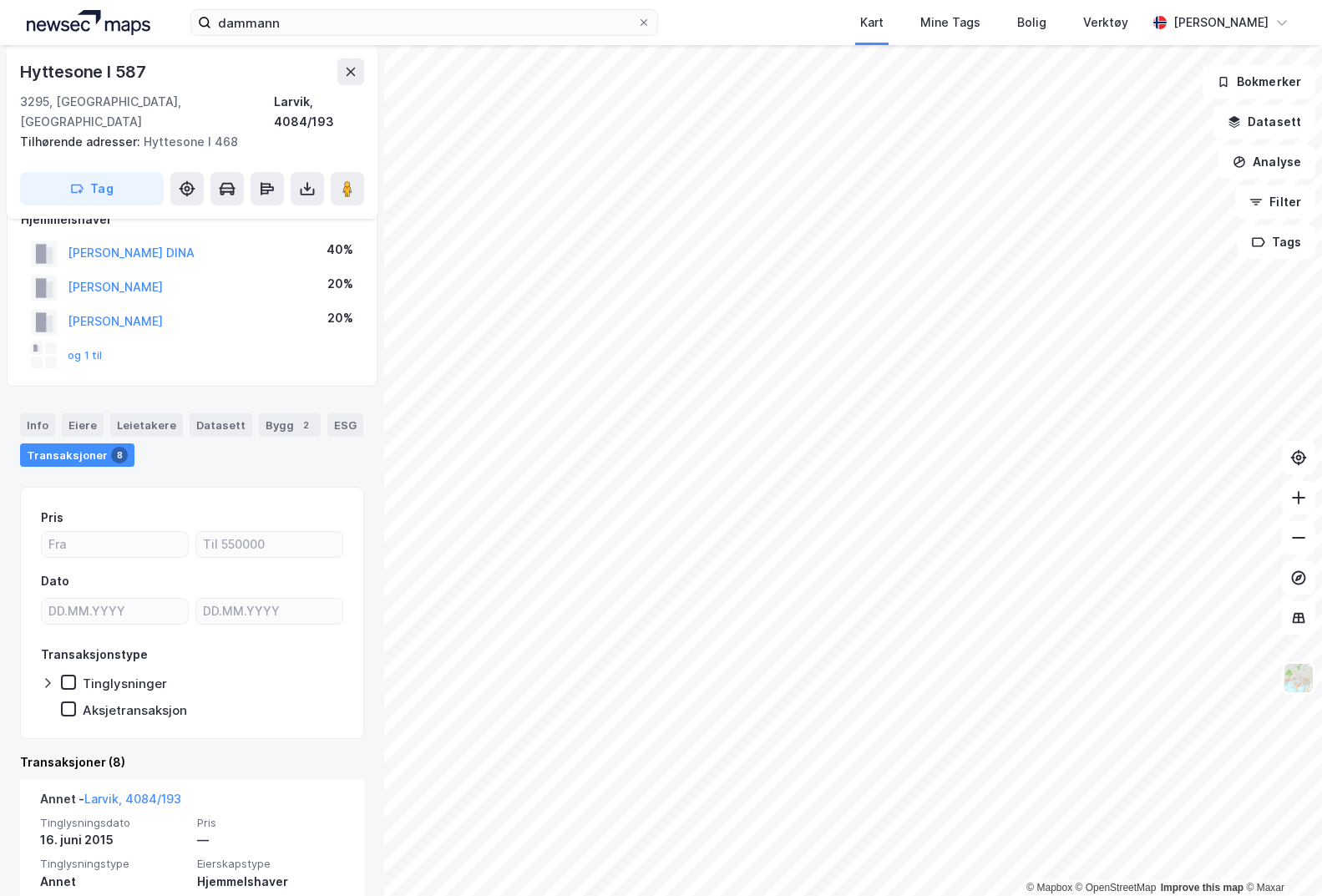
click at [0, 0] on button "og 1 til" at bounding box center [0, 0] width 0 height 0
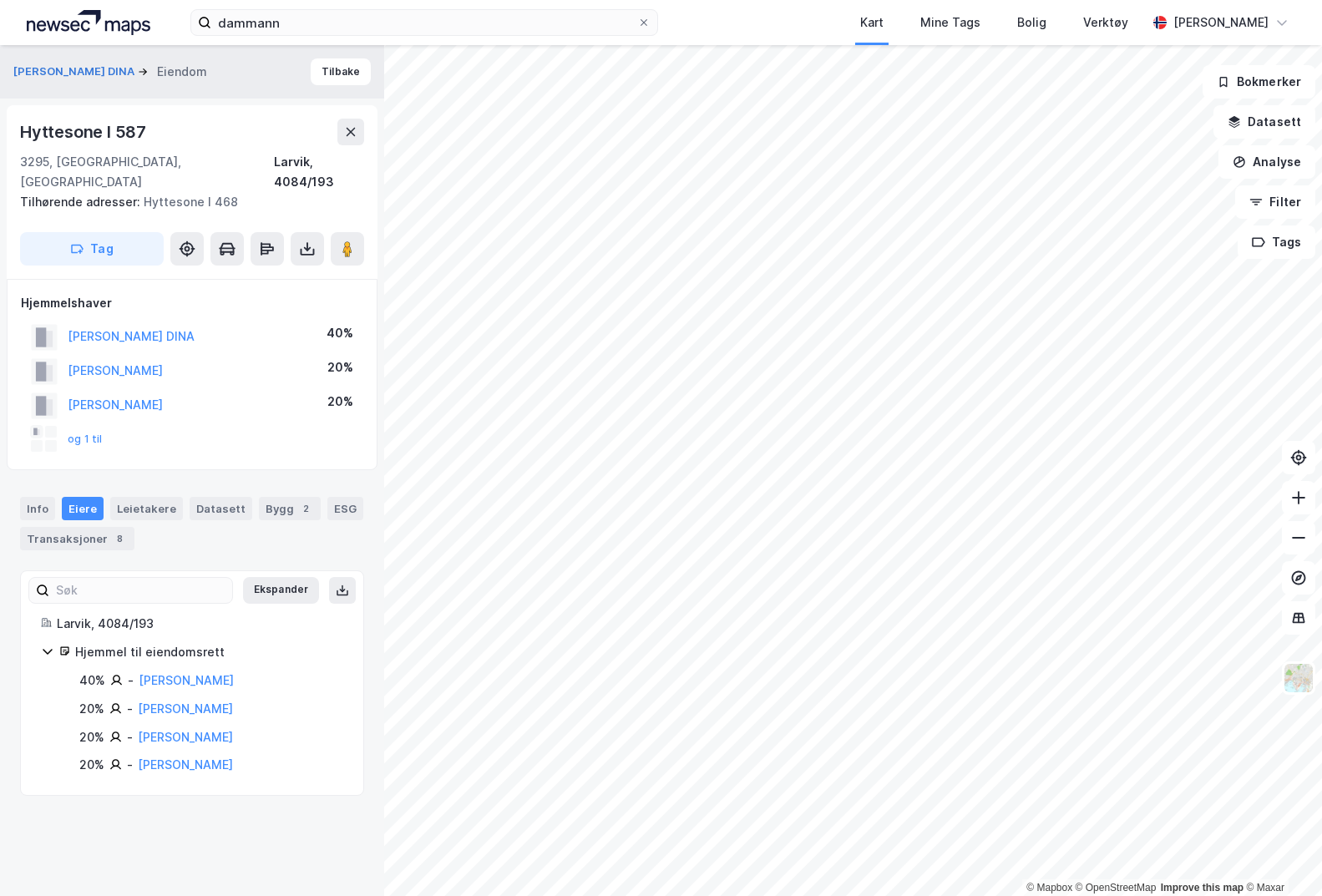
click at [115, 530] on div "8" at bounding box center [119, 538] width 17 height 17
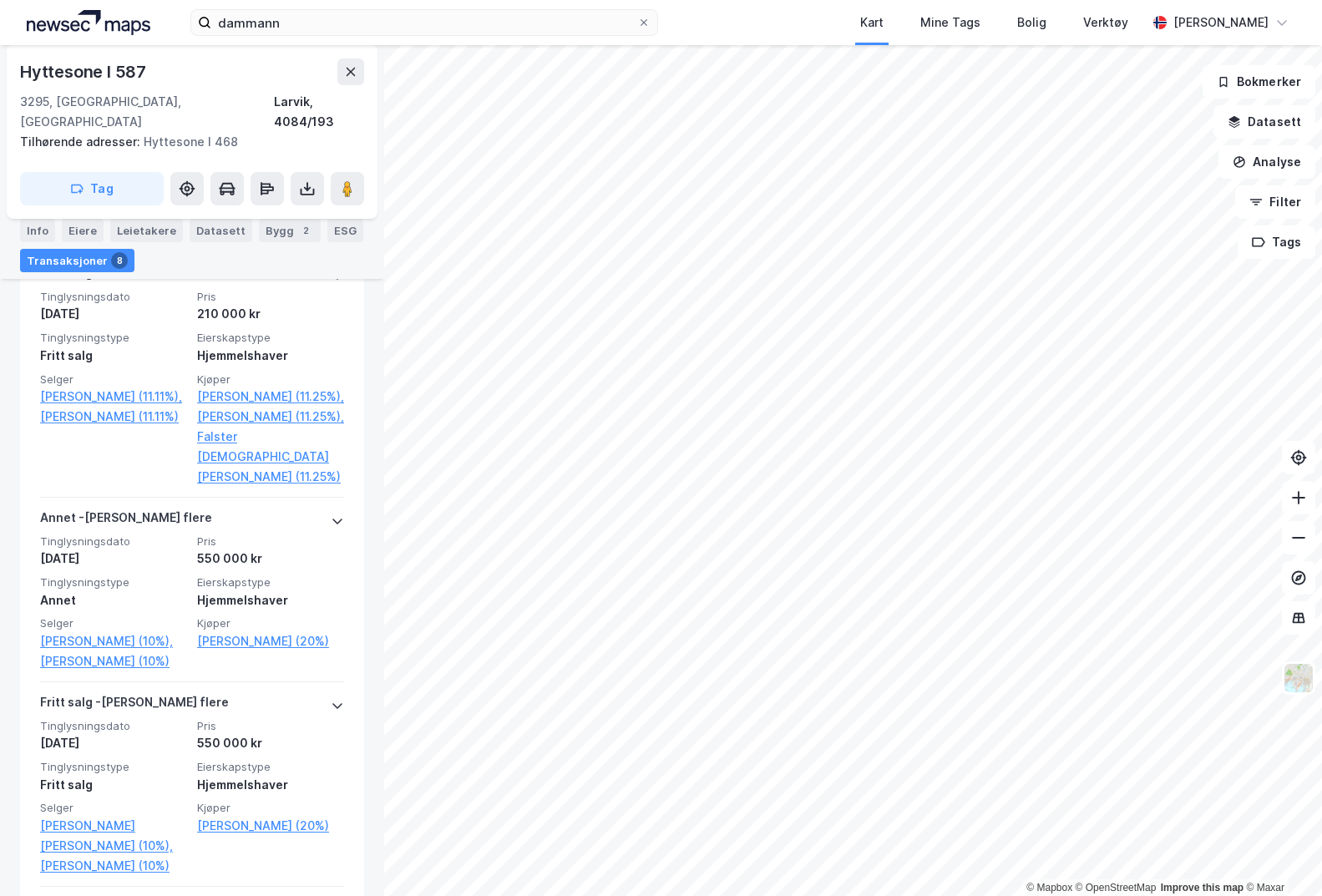
scroll to position [1587, 0]
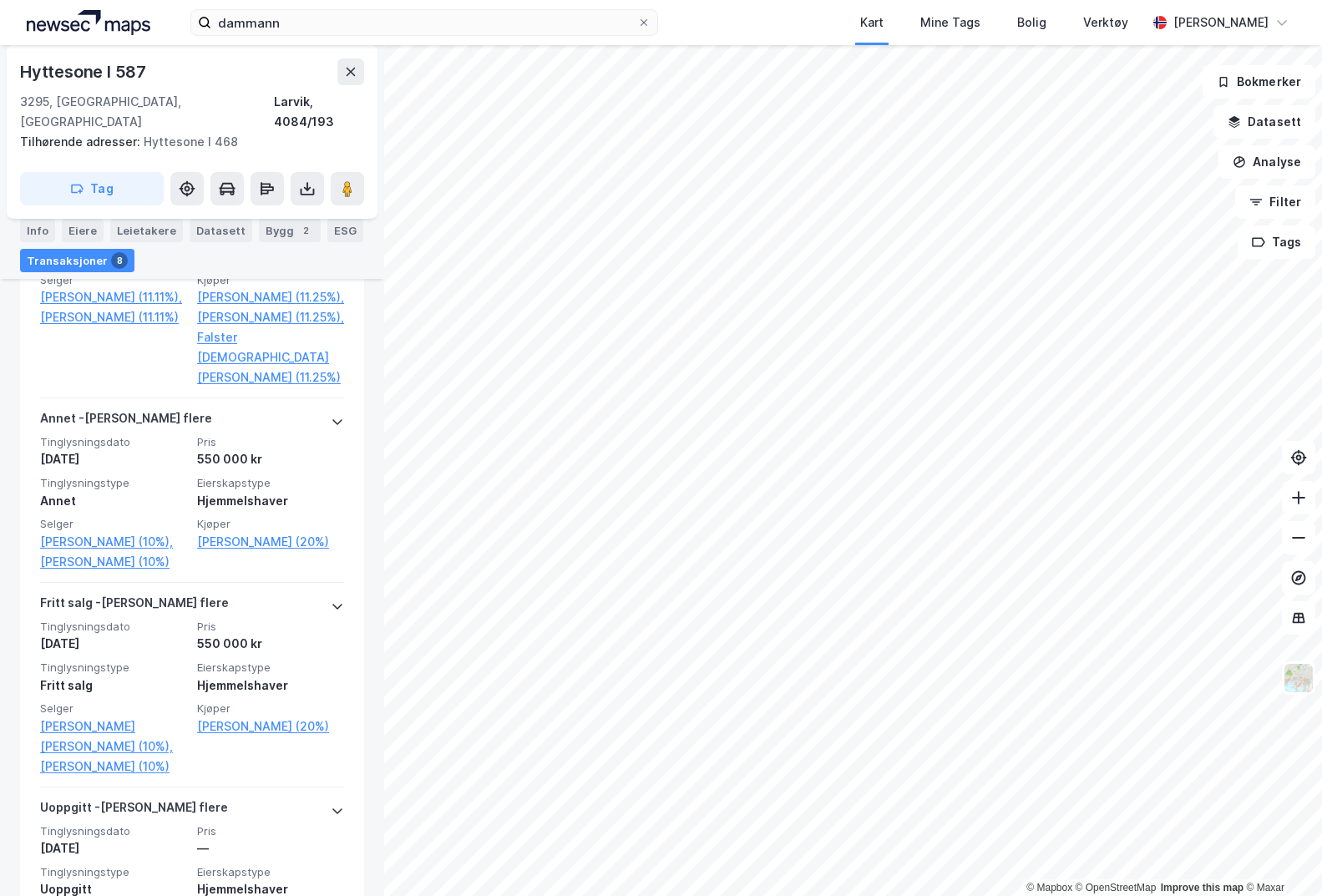
click at [232, 552] on link "[PERSON_NAME] (20%)" at bounding box center [270, 542] width 147 height 20
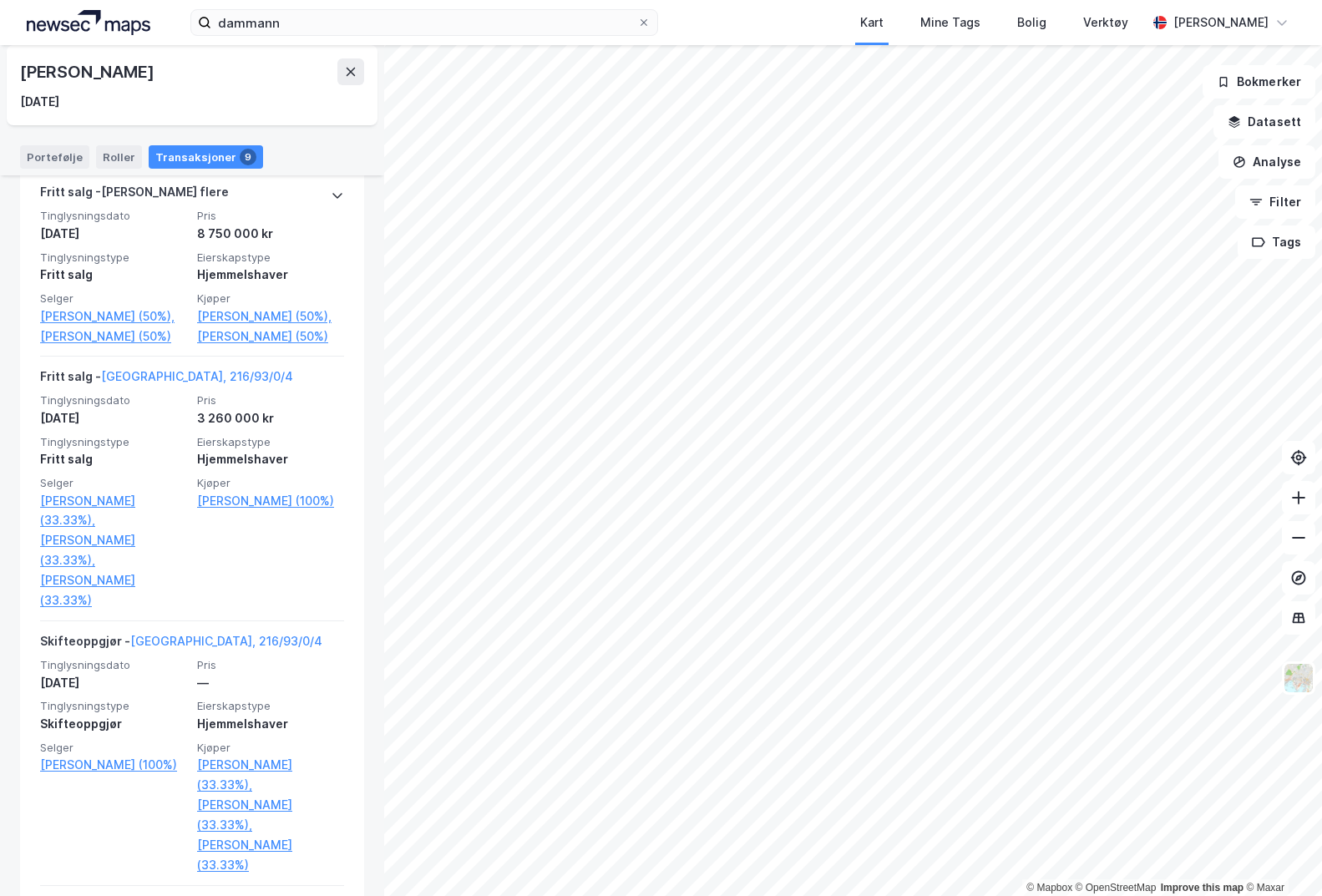
scroll to position [1169, 0]
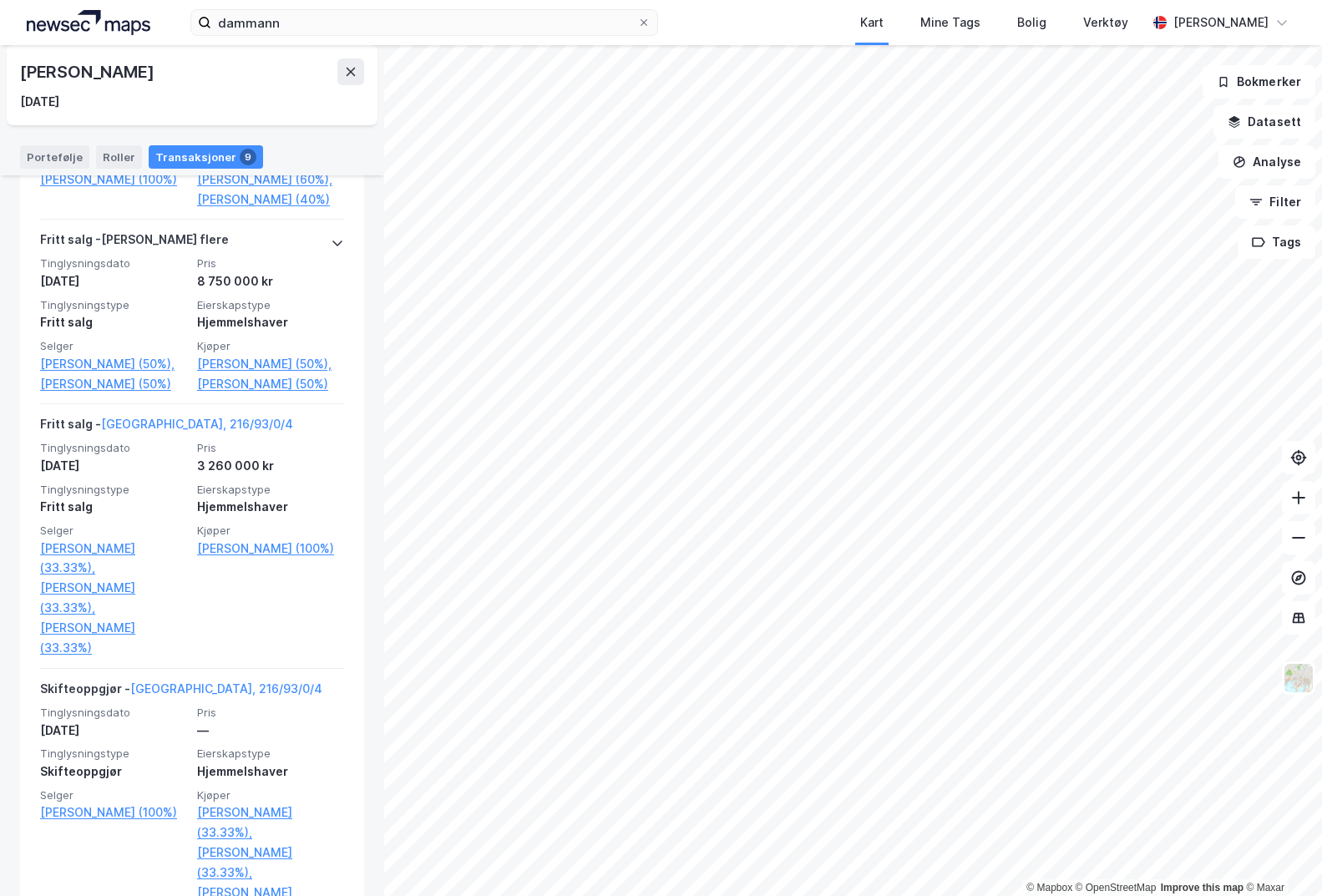
click at [181, 256] on div "[PERSON_NAME] flere" at bounding box center [191, 242] width 304 height 27
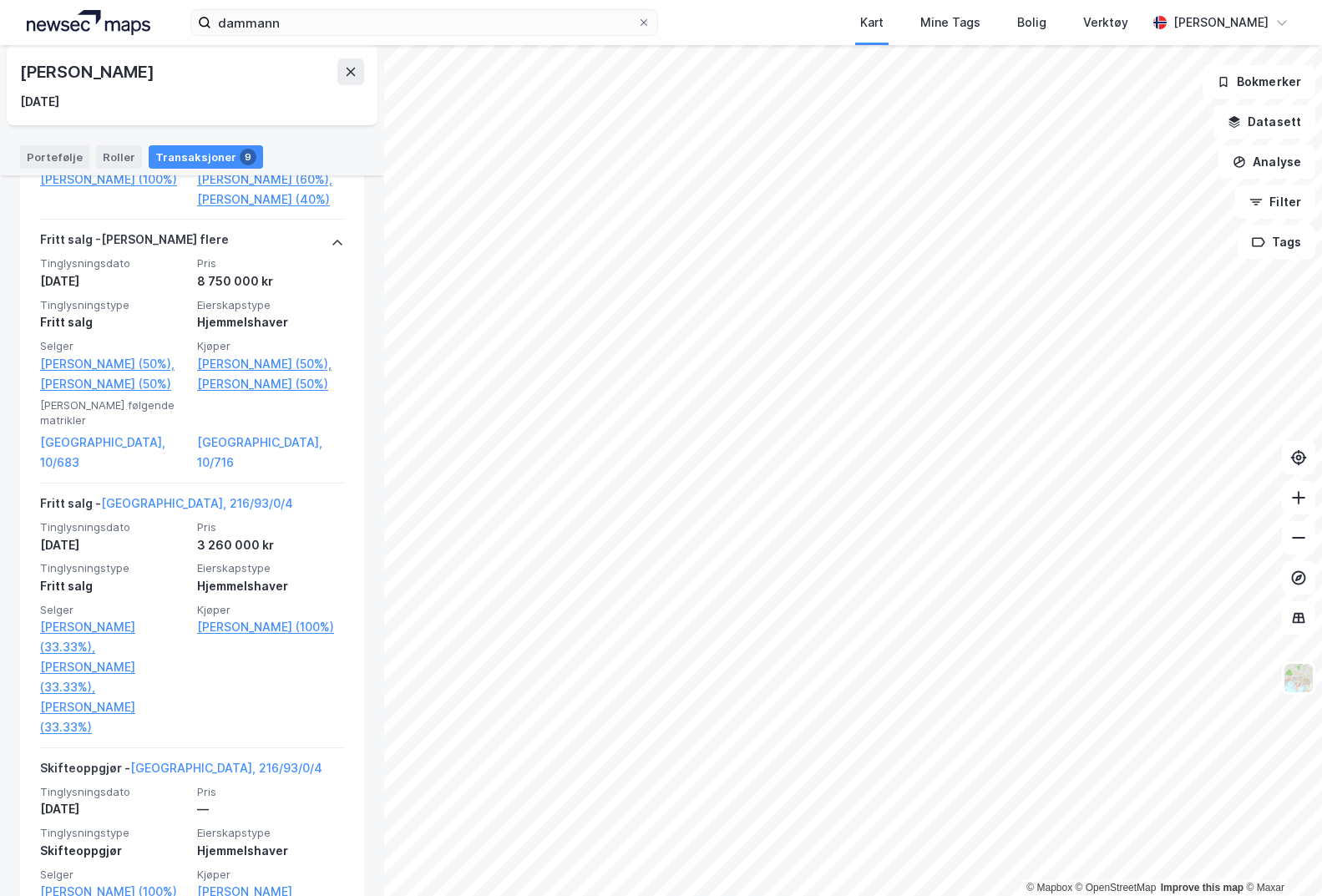
click at [232, 472] on link "[GEOGRAPHIC_DATA], 10/716" at bounding box center [270, 452] width 147 height 40
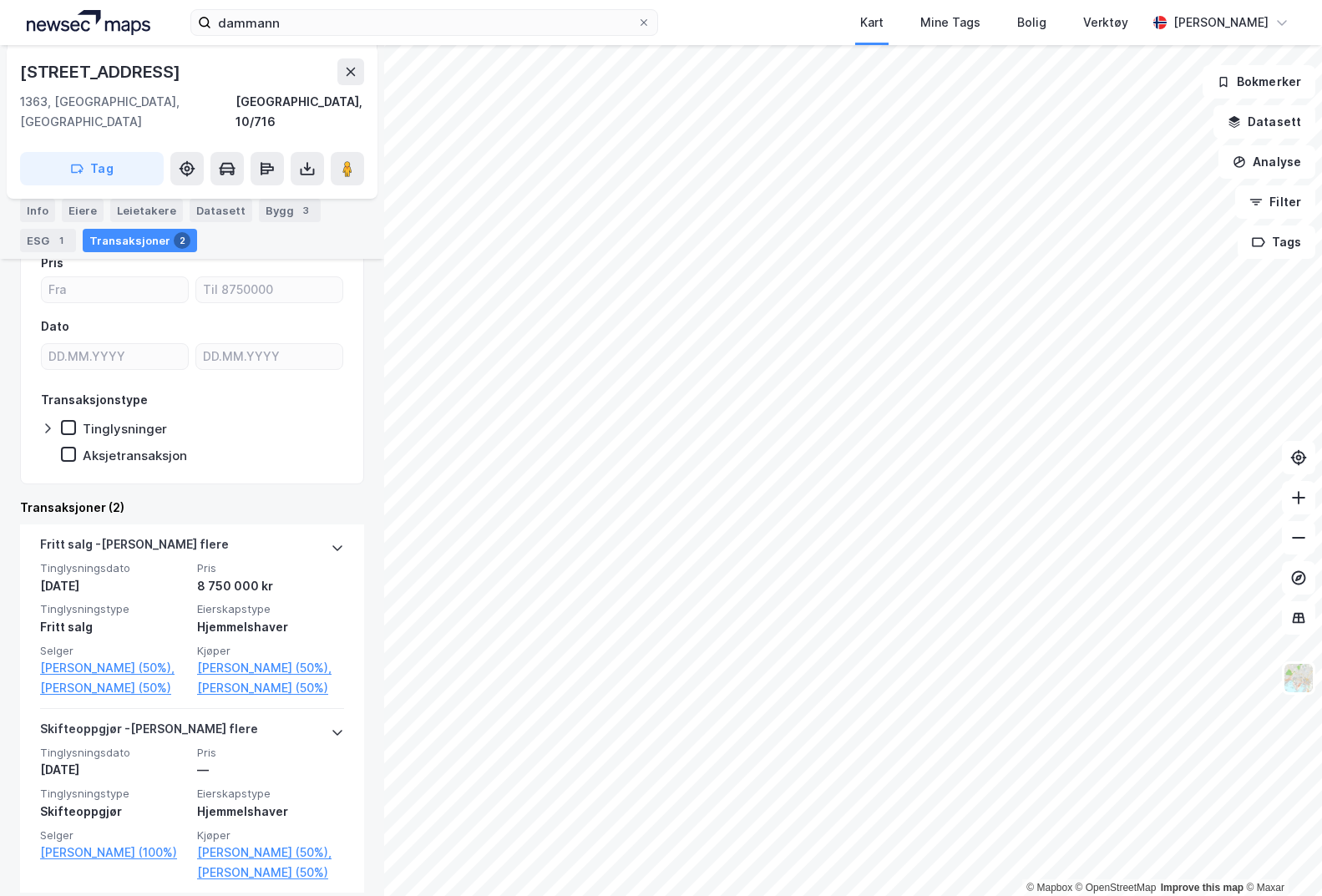
scroll to position [287, 0]
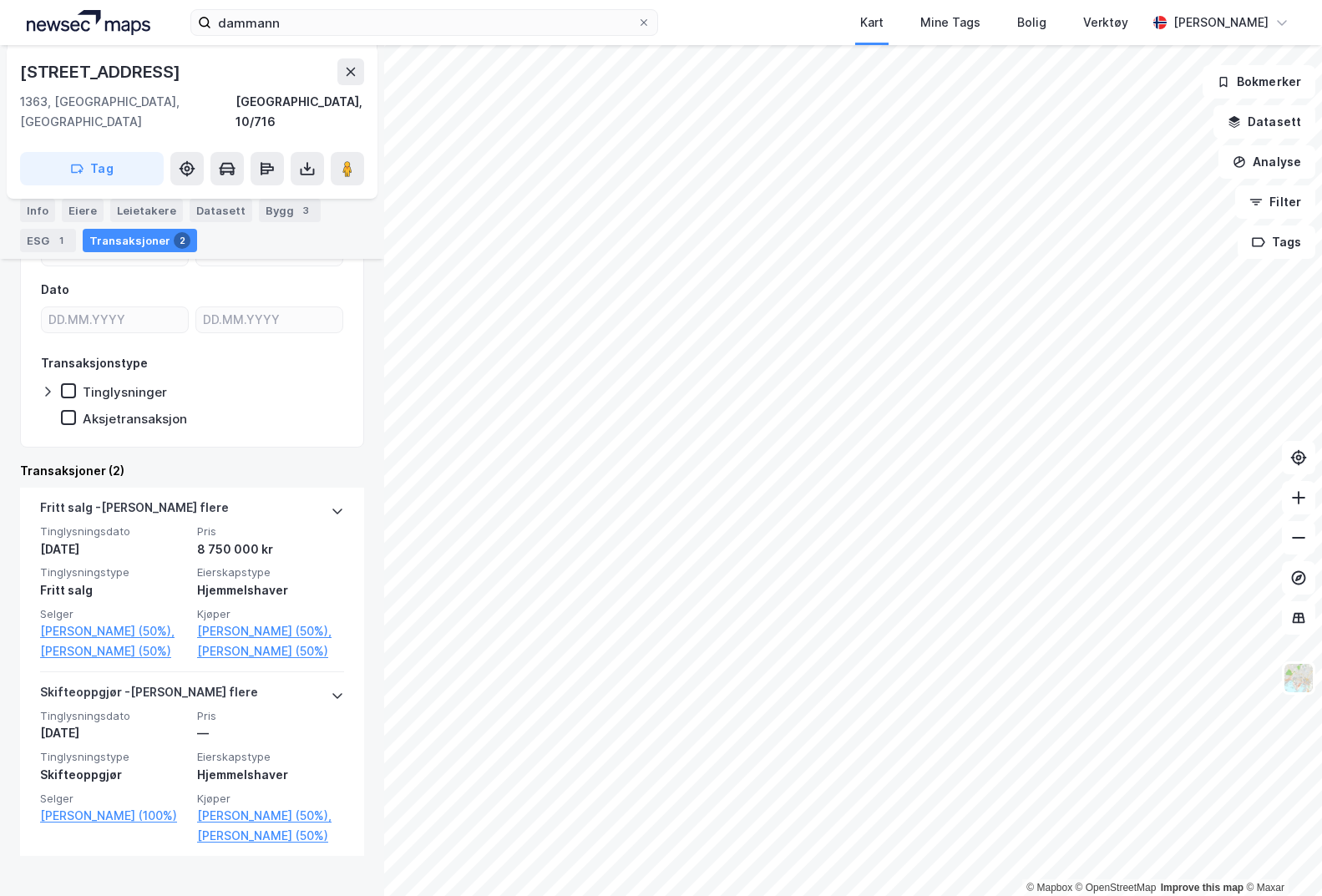
click at [314, 160] on icon at bounding box center [307, 168] width 17 height 17
click at [270, 195] on div "Last ned grunnbok" at bounding box center [224, 201] width 97 height 13
